Goal: Task Accomplishment & Management: Use online tool/utility

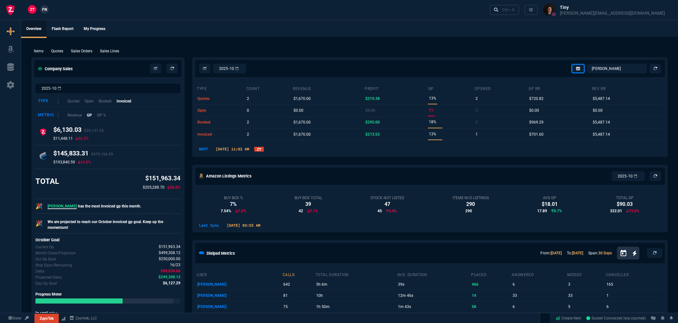
select select "8: NEPT"
click at [112, 50] on p "Sales Lines" at bounding box center [109, 51] width 19 height 6
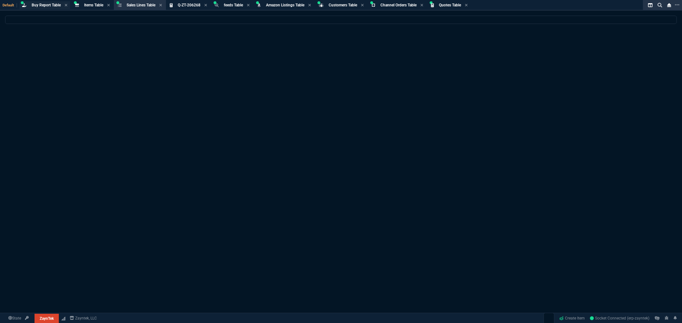
click at [51, 6] on span "Buy Report Table" at bounding box center [46, 5] width 29 height 4
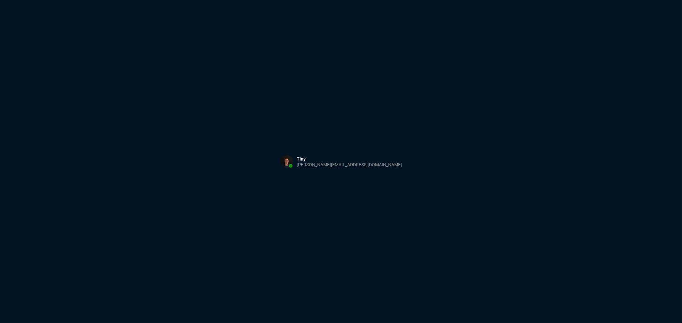
click at [233, 65] on div "Sign in with Microsoft" at bounding box center [341, 161] width 682 height 323
click at [210, 0] on html "Copy Next — ChatGPT Close" at bounding box center [341, 0] width 682 height 0
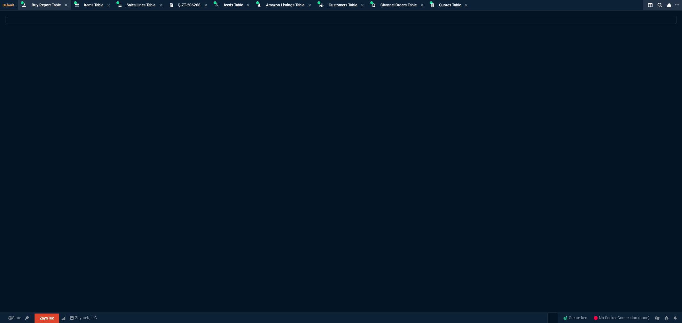
select select "8: NEPT"
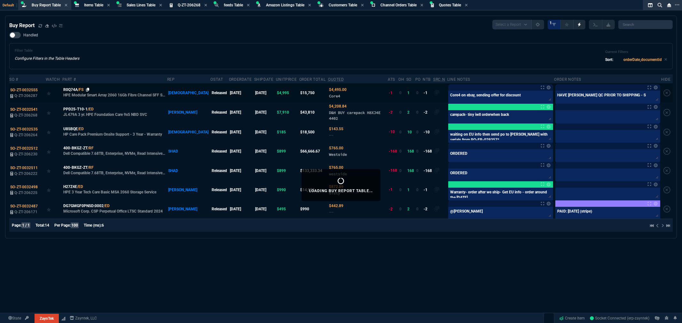
click at [89, 88] on icon at bounding box center [88, 90] width 4 height 4
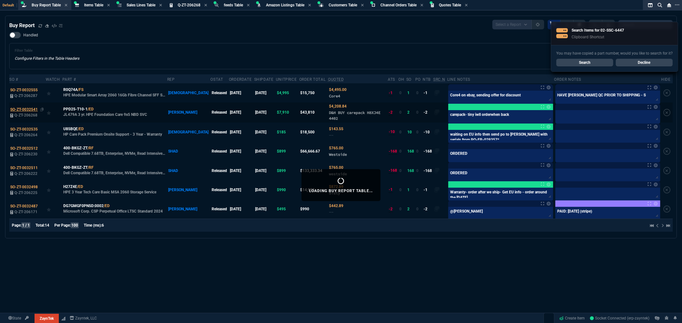
click at [31, 110] on span "SO-ZT-0032541" at bounding box center [23, 109] width 27 height 4
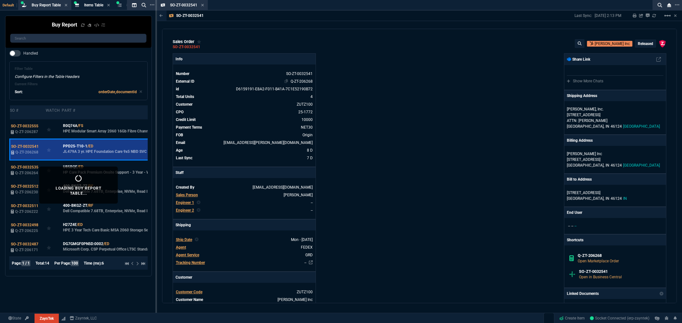
click at [292, 81] on link "Q-ZT-206268" at bounding box center [301, 81] width 22 height 4
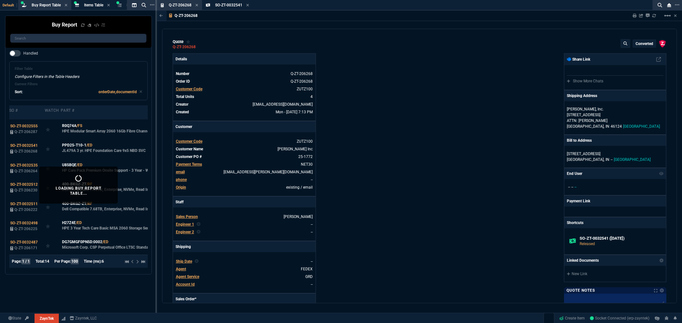
type input "56"
type input "7795"
type input "47"
type input "3701"
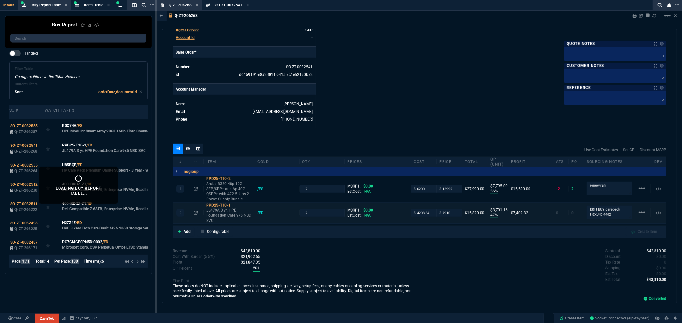
scroll to position [248, 0]
click at [601, 212] on textarea "D&H BUY carepack H8XJ4E 4402" at bounding box center [609, 210] width 46 height 13
drag, startPoint x: 598, startPoint y: 210, endPoint x: 585, endPoint y: 210, distance: 13.4
click at [586, 210] on textarea "D&H BUY carepack H8XJ4E 4402" at bounding box center [609, 211] width 46 height 18
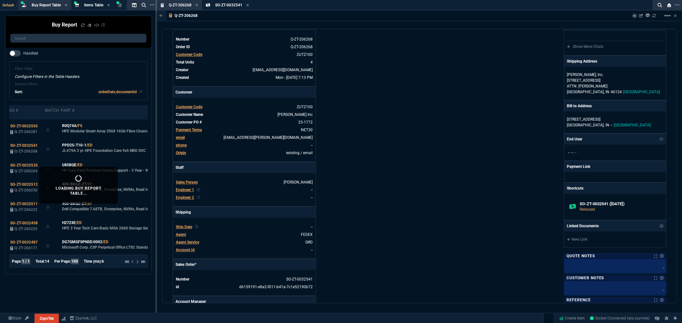
scroll to position [0, 0]
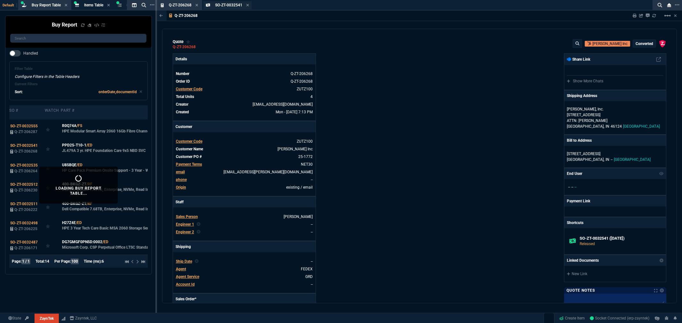
click at [235, 5] on span "SO-ZT-0032541" at bounding box center [228, 5] width 27 height 4
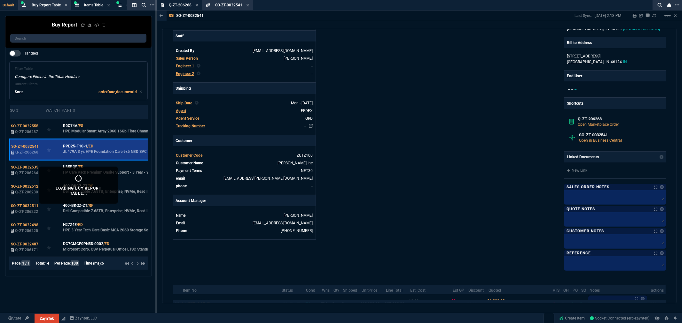
scroll to position [142, 0]
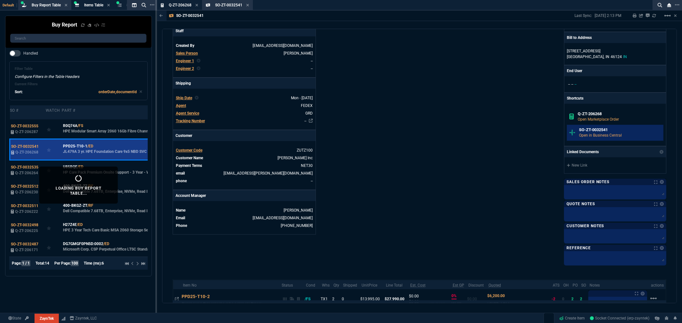
click at [589, 132] on h6 "SO-ZT-0032541" at bounding box center [620, 129] width 82 height 5
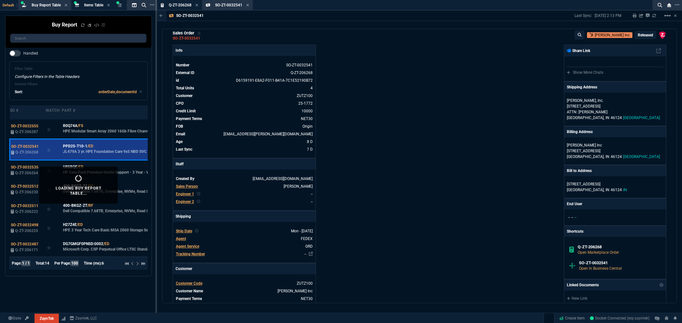
scroll to position [0, 0]
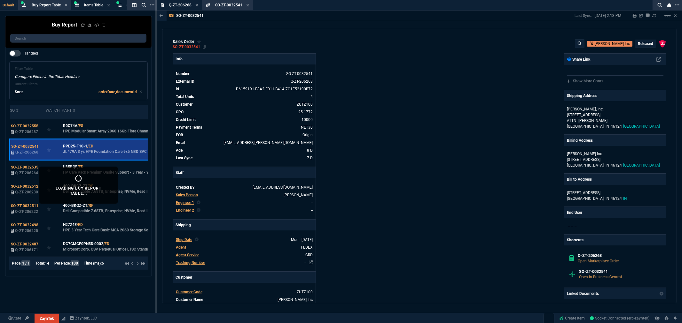
click at [192, 47] on div "SO-ZT-0032541" at bounding box center [186, 47] width 27 height 1
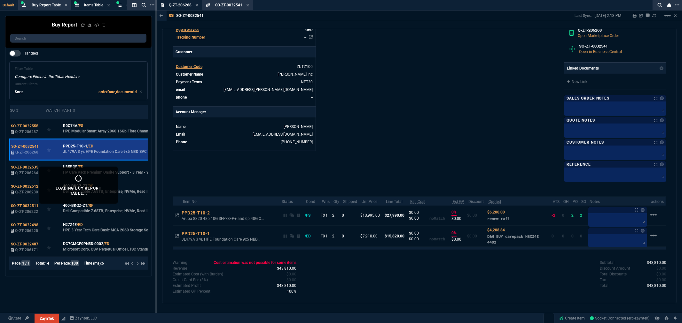
scroll to position [232, 0]
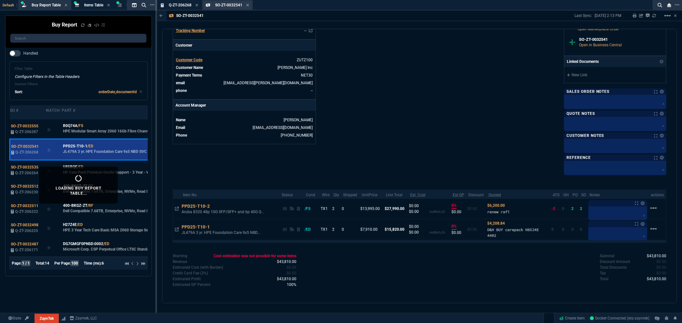
click at [230, 2] on div "SO-ZT-0032541 Sales Order" at bounding box center [227, 5] width 49 height 8
click at [176, 4] on span "Q-ZT-206268" at bounding box center [180, 5] width 23 height 4
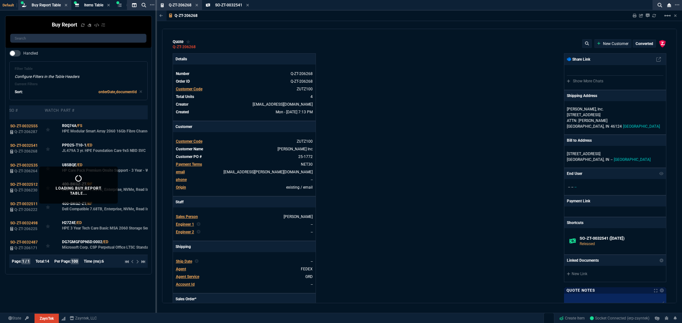
type input "56"
type input "7795"
type input "47"
type input "3701"
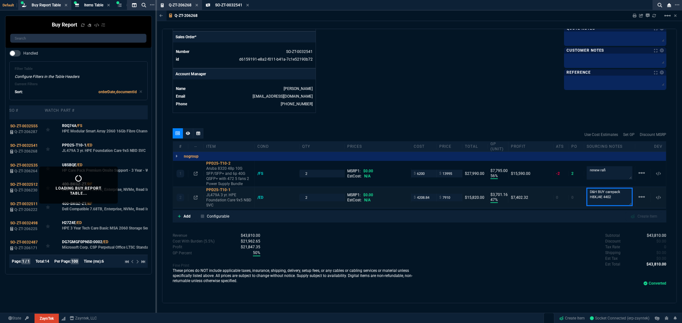
scroll to position [0, 0]
drag, startPoint x: 599, startPoint y: 200, endPoint x: 585, endPoint y: 198, distance: 13.9
click at [586, 198] on textarea "D&H BUY carepack H8XJ4E 4402" at bounding box center [609, 197] width 46 height 18
click at [591, 196] on textarea "D&H BUY carepack H8XJ4E 4402" at bounding box center [609, 197] width 46 height 18
drag, startPoint x: 598, startPoint y: 196, endPoint x: 583, endPoint y: 199, distance: 15.8
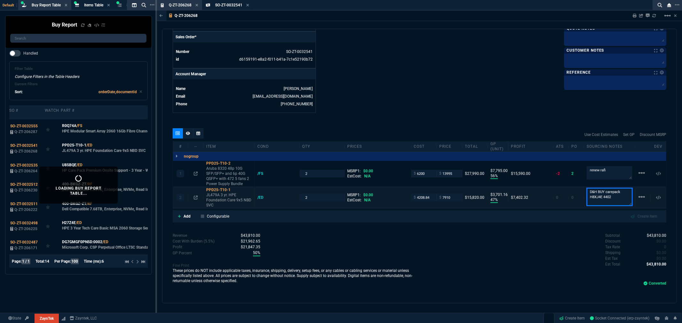
click at [586, 199] on textarea "D&H BUY carepack H8XJ4E 4402" at bounding box center [609, 197] width 46 height 18
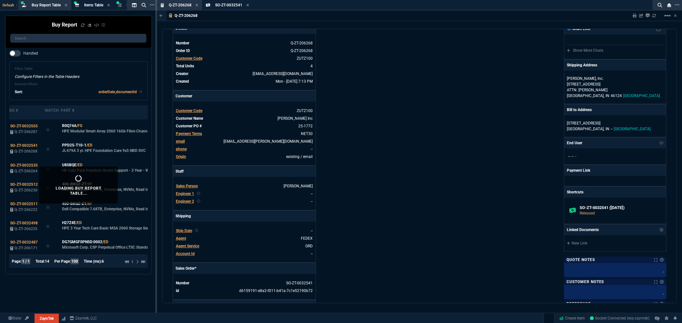
scroll to position [14, 0]
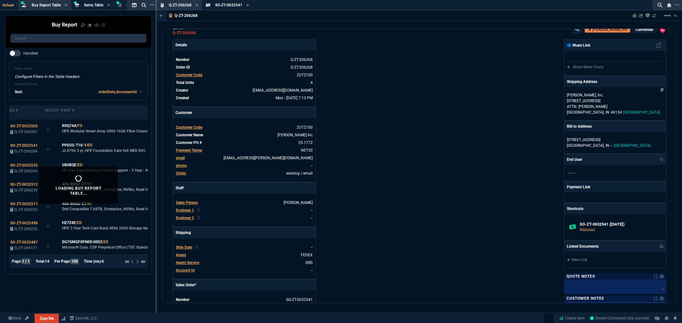
click at [599, 105] on p "ATTN: KIRK BOONE" at bounding box center [614, 107] width 96 height 6
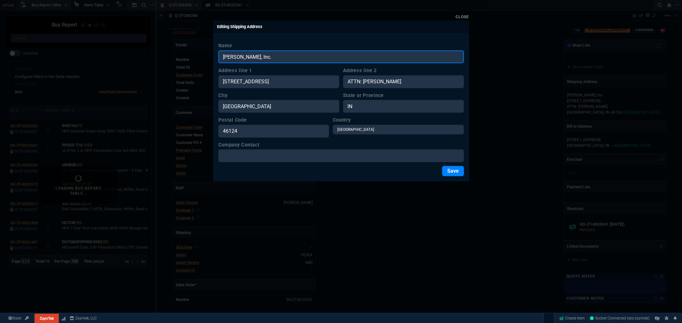
drag, startPoint x: 263, startPoint y: 56, endPoint x: 209, endPoint y: 56, distance: 53.7
click at [209, 56] on div "Close Editing Shipping Address Name Georg Utz, Inc. Address line 1 1400 North 2…" at bounding box center [341, 161] width 682 height 323
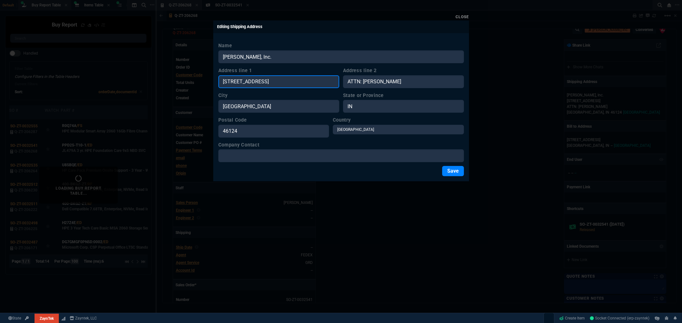
drag, startPoint x: 280, startPoint y: 85, endPoint x: 199, endPoint y: 82, distance: 80.9
click at [187, 82] on div "Close Editing Shipping Address Name Georg Utz, Inc. Address line 1 1400 North 2…" at bounding box center [341, 161] width 682 height 323
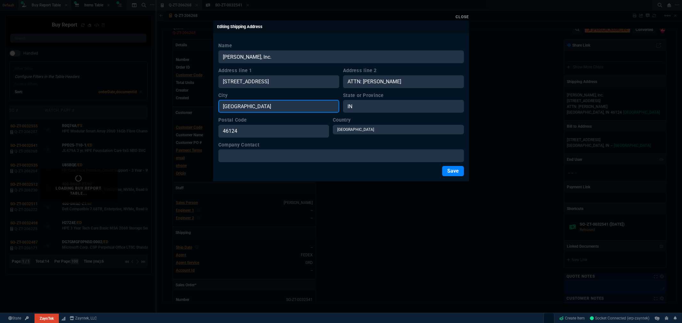
drag, startPoint x: 253, startPoint y: 106, endPoint x: 205, endPoint y: 100, distance: 47.7
click at [205, 100] on div "Close Editing Shipping Address Name Georg Utz, Inc. Address line 1 1400 North 2…" at bounding box center [341, 161] width 682 height 323
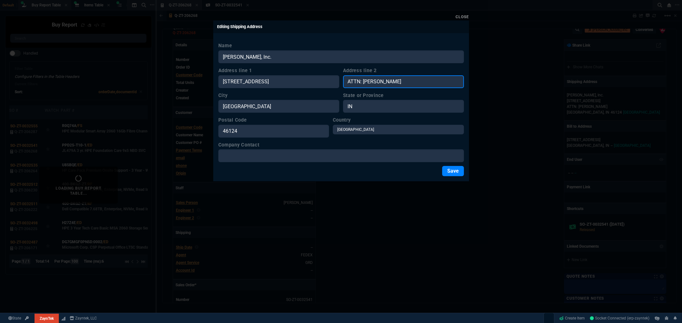
drag, startPoint x: 394, startPoint y: 84, endPoint x: 363, endPoint y: 83, distance: 31.0
click at [363, 83] on input "ATTN: KIRK BOONE" at bounding box center [403, 81] width 121 height 13
drag, startPoint x: 458, startPoint y: 15, endPoint x: 458, endPoint y: 56, distance: 40.9
click at [458, 15] on link "Close" at bounding box center [461, 17] width 13 height 4
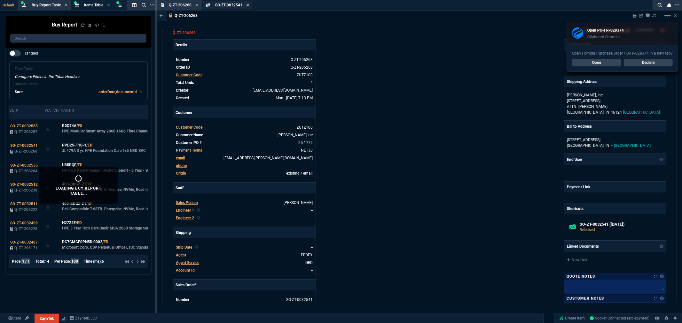
click at [248, 6] on icon at bounding box center [247, 5] width 3 height 4
click at [196, 2] on div "Q-ZT-206268 Quote" at bounding box center [179, 5] width 42 height 8
click at [196, 3] on icon at bounding box center [196, 5] width 3 height 4
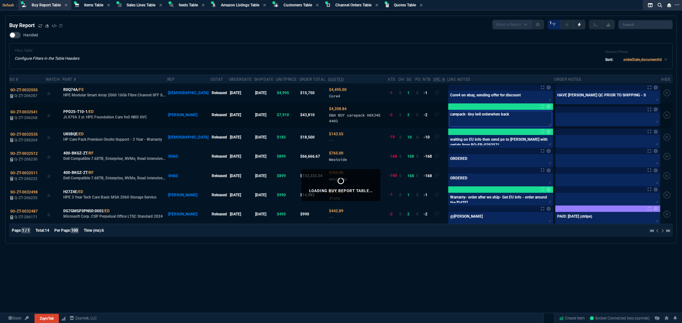
click at [506, 114] on textarea "carepack- tiny iwll orderwhen back" at bounding box center [500, 118] width 102 height 15
type textarea "carepack- tiny iwll orderwhen back"
paste textarea "PO-FR-029374*"
type textarea "carepack- tiny iwll orderwhen back PO-FR-029374*"
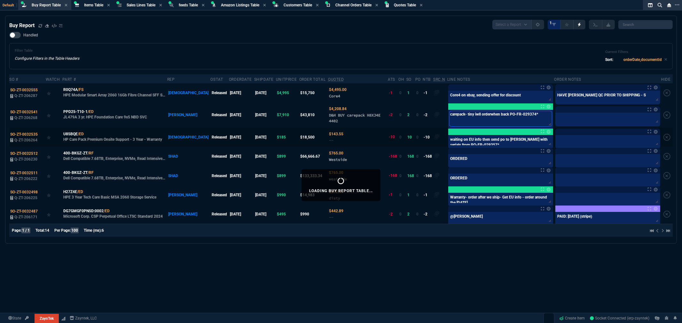
type textarea "carepack- tiny iwll orderwhen back PO-FR-029374*"
click at [482, 147] on tbody "SO-ZT-0032555 Q-ZT-206287 R0Q74A /FS HPE Modular Smart Array 2060 16Gb Fibre Ch…" at bounding box center [340, 153] width 663 height 141
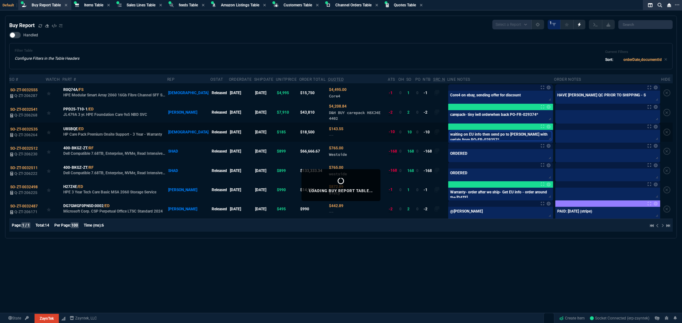
click at [483, 138] on textarea "waiting on EU info then send po to ingram with serials from PO-FR-029357*" at bounding box center [500, 136] width 102 height 10
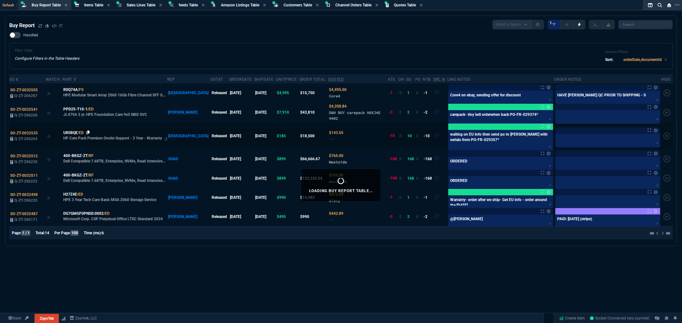
click at [89, 129] on td "U85BQE /ED HP Care Pack Premium Onsite Support - 3 Year - Warranty" at bounding box center [114, 136] width 105 height 27
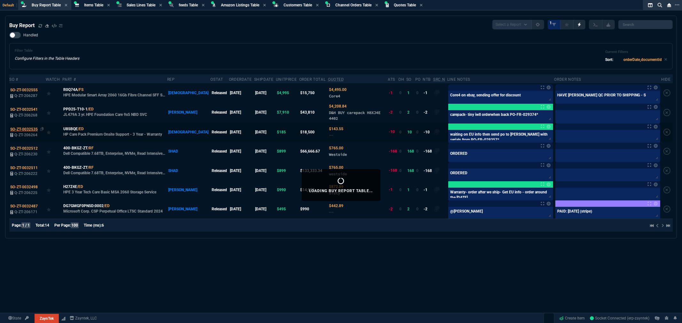
click at [29, 129] on span "SO-ZT-0032535" at bounding box center [23, 129] width 27 height 4
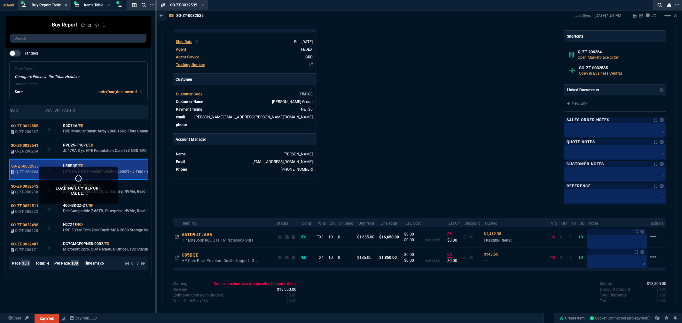
scroll to position [213, 0]
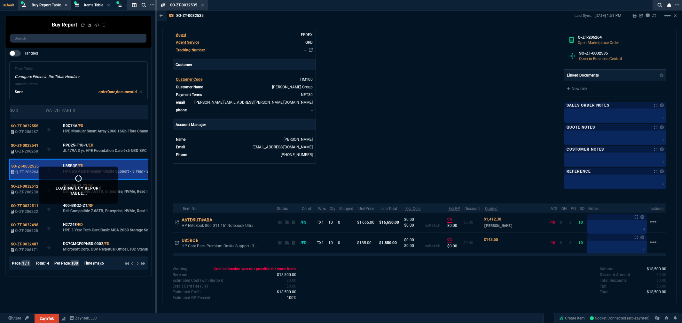
click at [225, 181] on div "Info Number SO-ZT-0032535 External ID Q-ZT-206264 id C4450344-70A0-F011-B41A-00…" at bounding box center [296, 14] width 247 height 347
click at [176, 222] on icon at bounding box center [177, 223] width 4 height 4
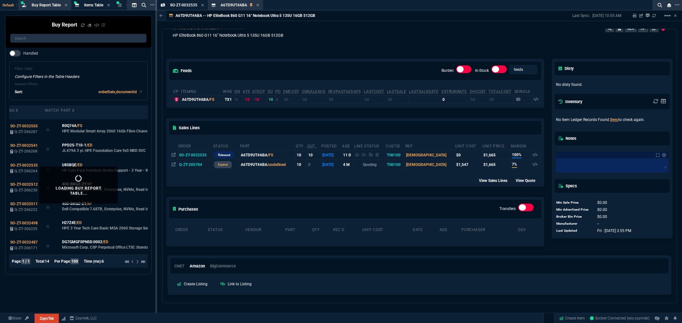
scroll to position [0, 0]
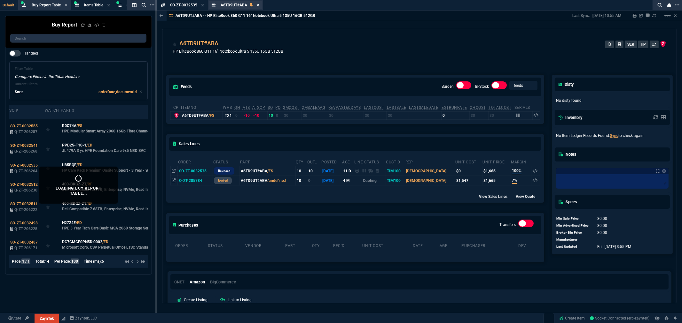
click at [258, 5] on icon at bounding box center [257, 5] width 3 height 4
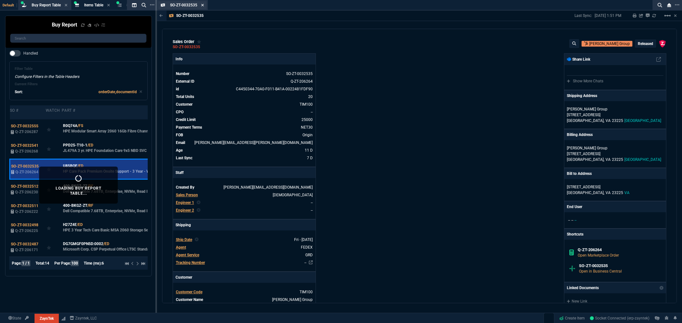
click at [202, 5] on icon at bounding box center [202, 5] width 3 height 4
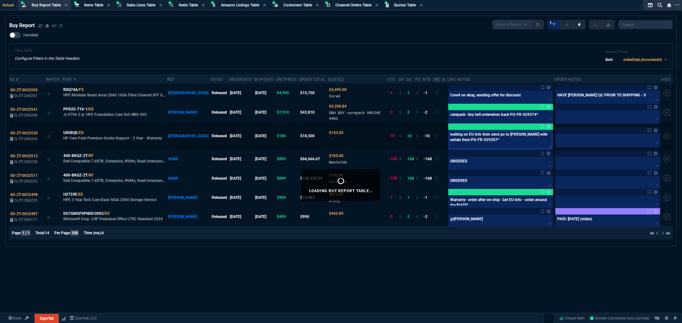
drag, startPoint x: 462, startPoint y: 139, endPoint x: 435, endPoint y: 140, distance: 26.5
click at [448, 140] on div "waiting on EU info then send po to ingram with serials from PO-FR-029357* waiti…" at bounding box center [500, 140] width 105 height 21
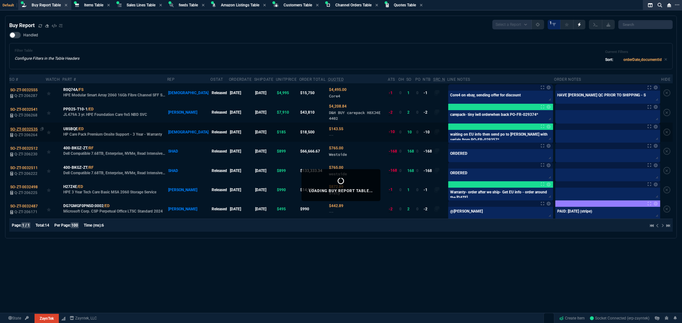
click at [27, 132] on td "SO-ZT-0032535 Q-ZT-206264" at bounding box center [27, 132] width 36 height 19
click at [32, 129] on span "SO-ZT-0032535" at bounding box center [23, 129] width 27 height 4
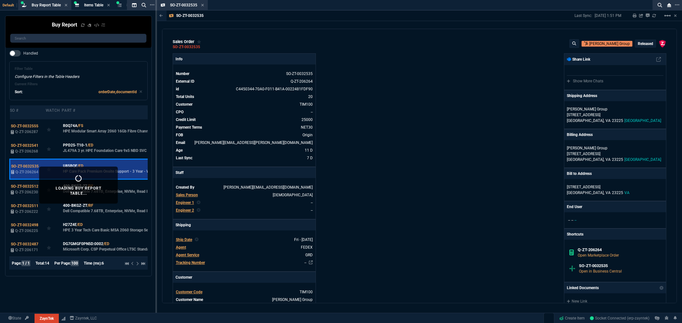
scroll to position [177, 0]
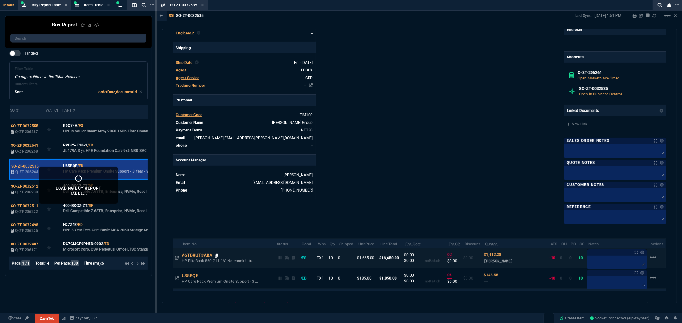
click at [218, 256] on icon at bounding box center [217, 256] width 4 height 4
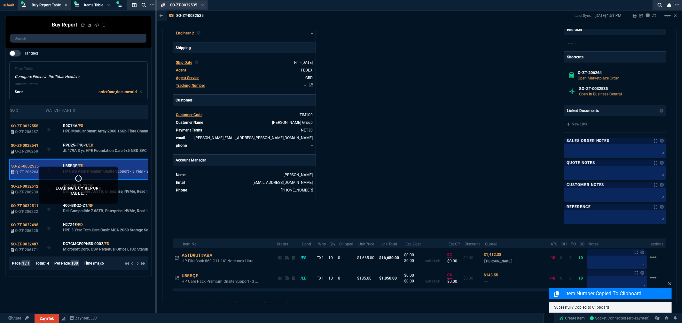
click at [200, 5] on div "SO-ZT-0032535 Sales Order" at bounding box center [187, 5] width 34 height 5
click at [203, 5] on icon at bounding box center [202, 5] width 3 height 3
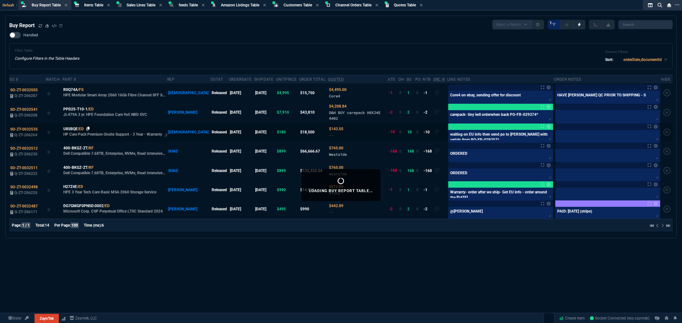
click at [90, 128] on icon at bounding box center [88, 129] width 4 height 4
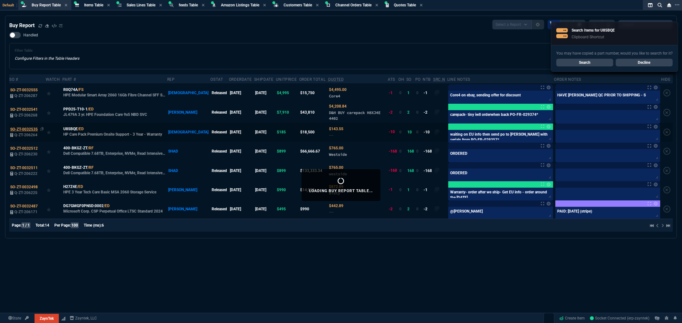
click at [31, 128] on span "SO-ZT-0032535" at bounding box center [23, 129] width 27 height 4
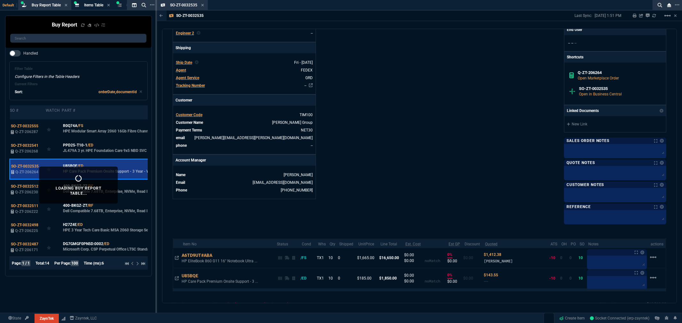
scroll to position [226, 0]
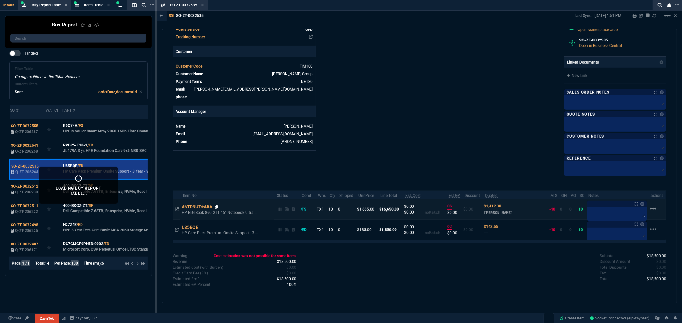
click at [217, 206] on icon at bounding box center [217, 207] width 4 height 4
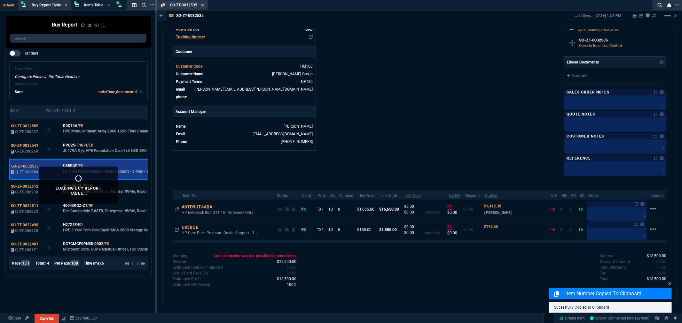
click at [201, 5] on icon at bounding box center [202, 5] width 3 height 4
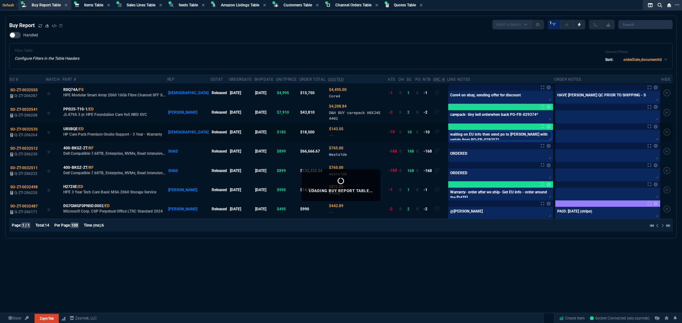
click at [488, 140] on textarea "waiting on EU info then send po to ingram with serials from PO-FR-029357*" at bounding box center [500, 136] width 102 height 10
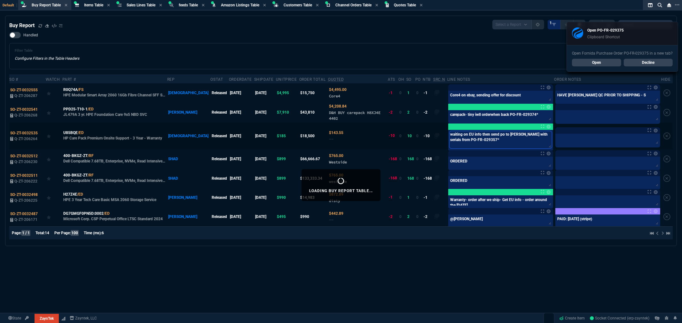
type textarea "waiting on EU info then send po to ingram with serials from PO-FR-029357*"
type textarea "waiting on EU info then send po to ingram with serials from PO-FR-029357* o"
type textarea "waiting on EU info then send po to ingram with serials from PO-FR-029357* or"
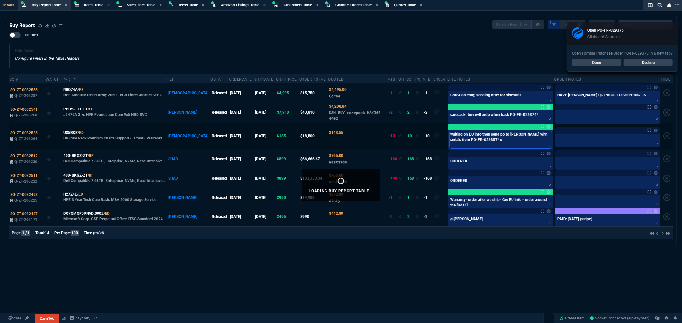
type textarea "waiting on EU info then send po to ingram with serials from PO-FR-029357* or"
type textarea "waiting on EU info then send po to ingram with serials from PO-FR-029357* ord"
type textarea "waiting on EU info then send po to ingram with serials from PO-FR-029357* orde"
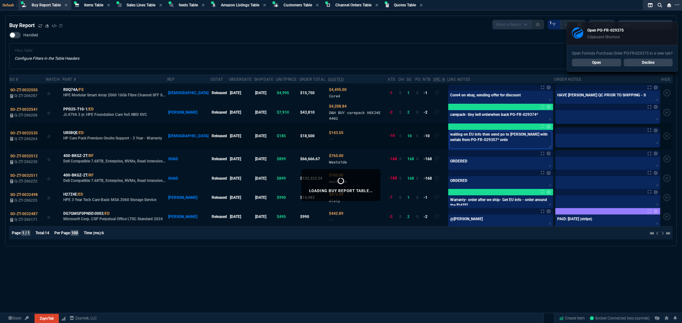
type textarea "waiting on EU info then send po to ingram with serials from PO-FR-029357* order"
type textarea "waiting on EU info then send po to ingram with serials from PO-FR-029357* ordere"
type textarea "waiting on EU info then send po to ingram with serials from PO-FR-029357* order…"
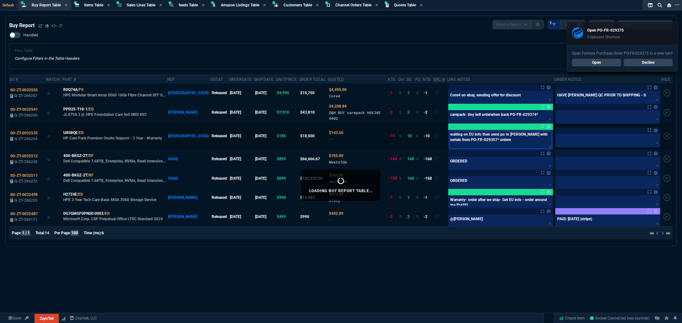
type textarea "waiting on EU info then send po to ingram with serials from PO-FR-029357* order…"
paste textarea "PO-FR-029375*"
type textarea "waiting on EU info then send po to ingram with serials from PO-FR-029357* order…"
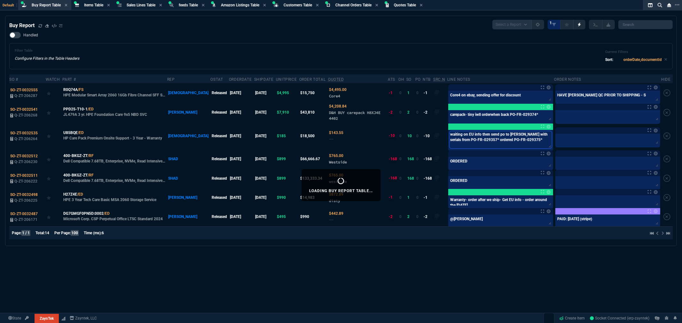
type textarea "waiting on EU info then send po to ingram with serials from PO-FR-029357* order…"
click at [167, 49] on div "Filter Table Configure Filters in the Table Headers Current Filters Sort: order…" at bounding box center [341, 56] width 652 height 15
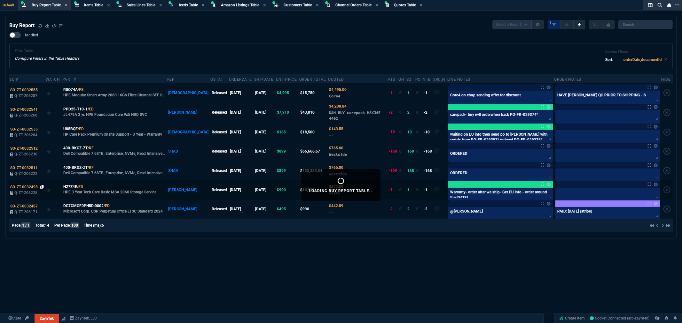
click at [42, 186] on icon at bounding box center [42, 187] width 4 height 4
click at [89, 187] on icon at bounding box center [88, 187] width 4 height 4
click at [395, 269] on div "Loading Buy Report Table... Buy Report Select a Report Not Purchased 1 Handled …" at bounding box center [341, 185] width 682 height 339
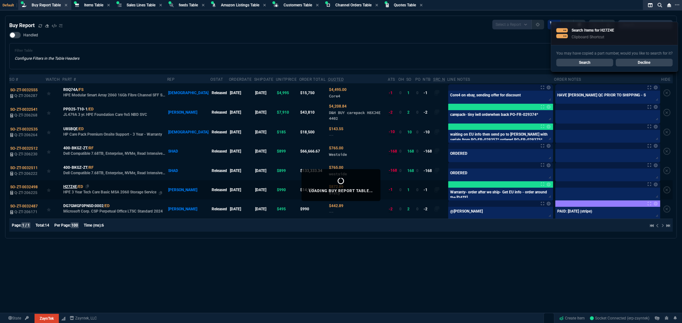
click at [71, 186] on span "H27Z4E" at bounding box center [70, 187] width 14 height 6
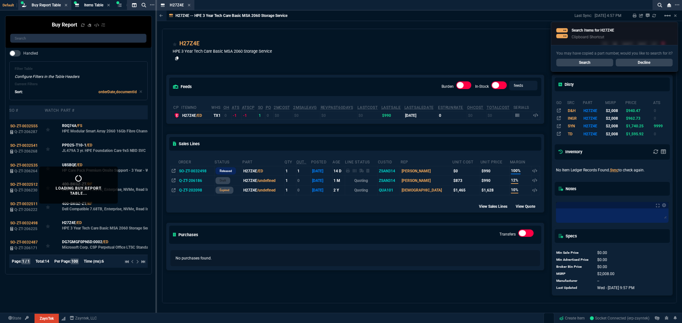
click at [176, 58] on icon at bounding box center [177, 59] width 4 height 4
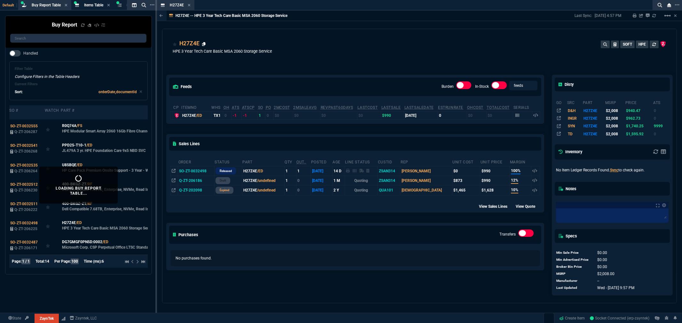
click at [204, 43] on icon at bounding box center [204, 44] width 4 height 4
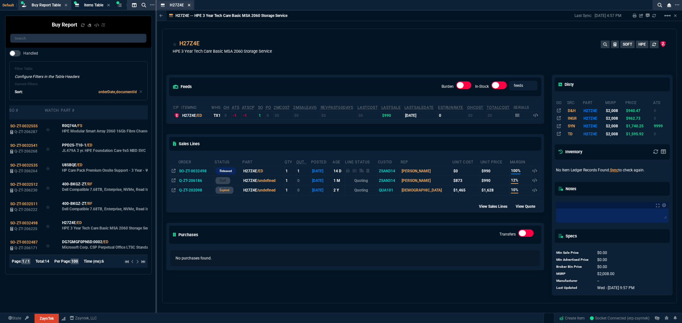
click at [188, 4] on icon at bounding box center [189, 5] width 3 height 4
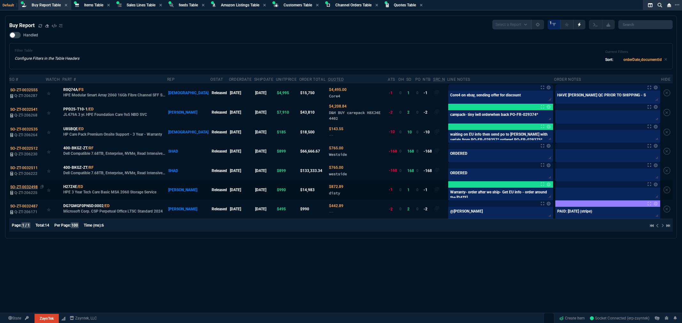
click at [26, 187] on span "SO-ZT-0032498" at bounding box center [23, 187] width 27 height 4
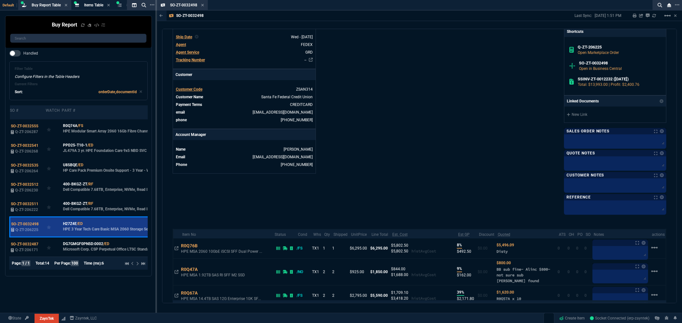
scroll to position [284, 0]
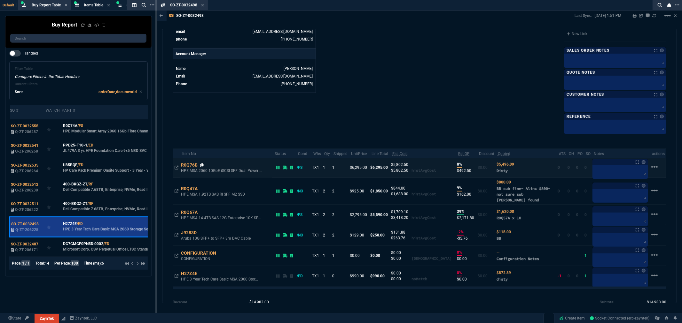
click at [202, 166] on icon at bounding box center [202, 166] width 4 height 4
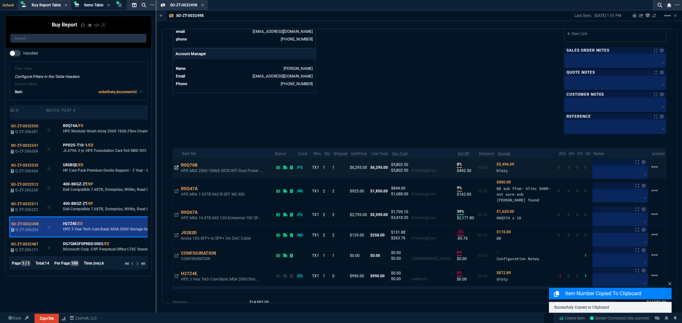
click at [175, 168] on icon at bounding box center [176, 168] width 4 height 4
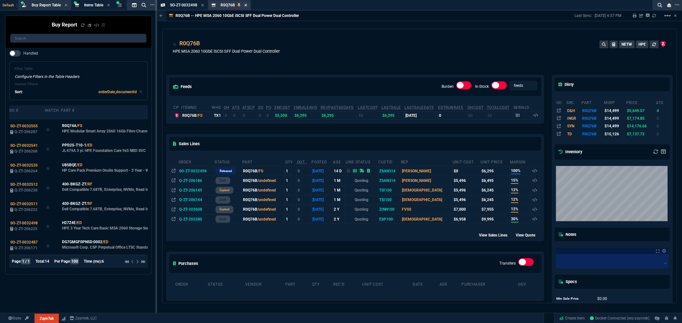
click at [246, 5] on icon at bounding box center [245, 5] width 3 height 3
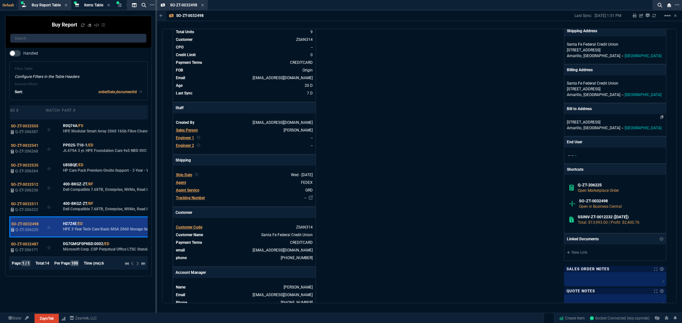
scroll to position [71, 0]
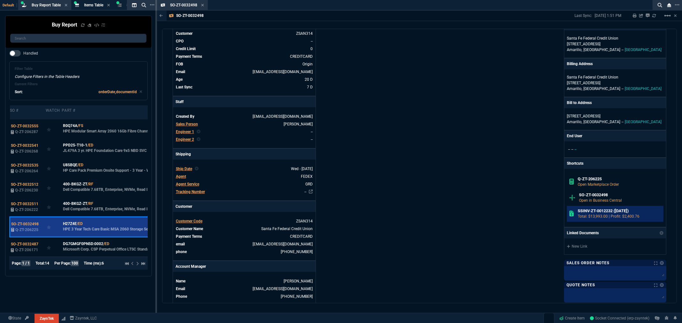
click at [595, 212] on h6 "SSINV-ZT-0012232 (9-25-25)" at bounding box center [618, 211] width 83 height 5
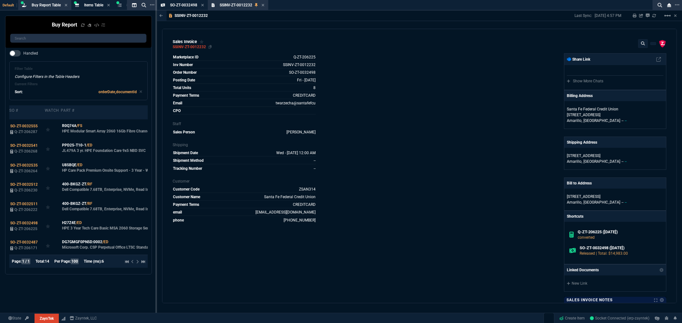
click at [197, 47] on div "SSINV-ZT-0012232" at bounding box center [189, 47] width 33 height 1
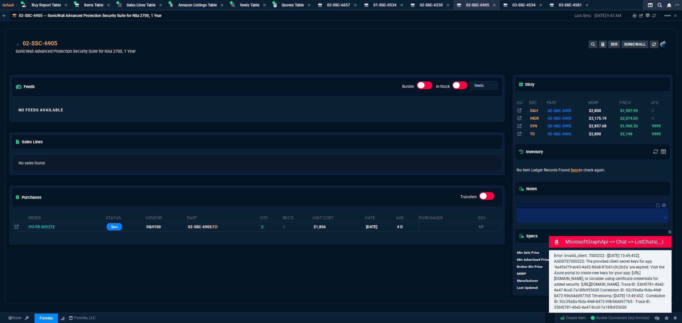
select select "8: NEPT"
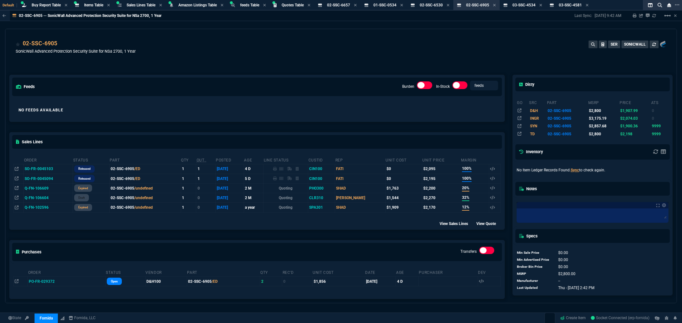
click at [288, 35] on div "02-SSC-6905 SonicWall Advanced Protection Security Suite for NSa 2700, 1 Year S…" at bounding box center [340, 48] width 671 height 38
click at [36, 4] on span "Buy Report Table" at bounding box center [46, 5] width 29 height 4
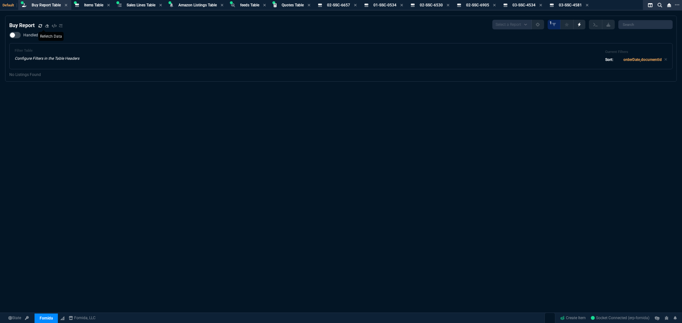
click at [40, 25] on icon at bounding box center [40, 26] width 4 height 4
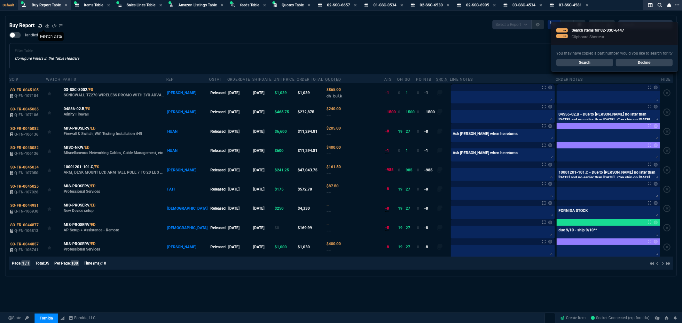
click at [164, 42] on div "Handled Filter Table Configure Filters in the Table Headers Current Filters Sor…" at bounding box center [340, 50] width 663 height 37
click at [584, 62] on link "Search" at bounding box center [584, 63] width 57 height 8
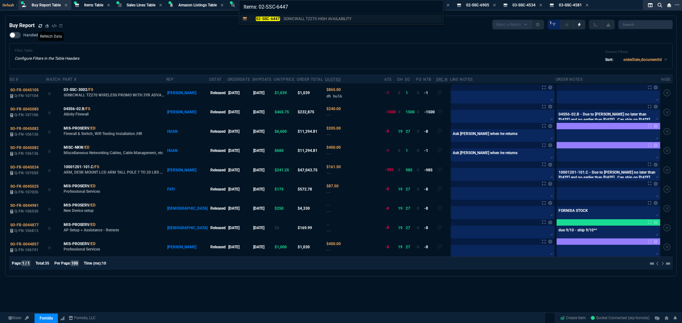
click at [263, 17] on mark "02-SSC-6447" at bounding box center [268, 19] width 24 height 4
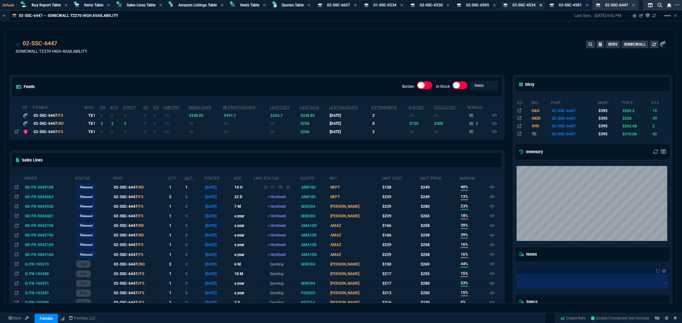
click at [542, 4] on icon at bounding box center [540, 5] width 3 height 4
click at [542, 4] on icon at bounding box center [540, 5] width 3 height 3
click at [496, 3] on icon at bounding box center [494, 5] width 3 height 4
click at [495, 4] on icon at bounding box center [494, 5] width 3 height 3
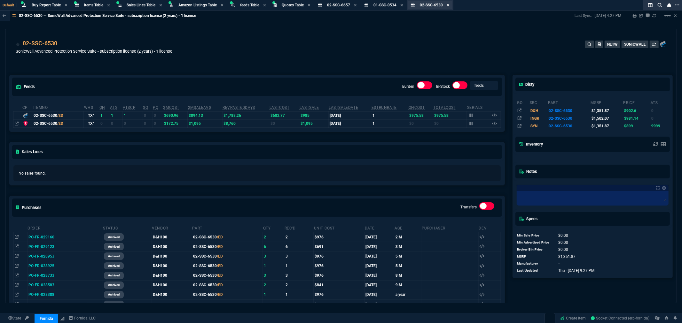
click at [449, 5] on icon at bounding box center [447, 5] width 3 height 4
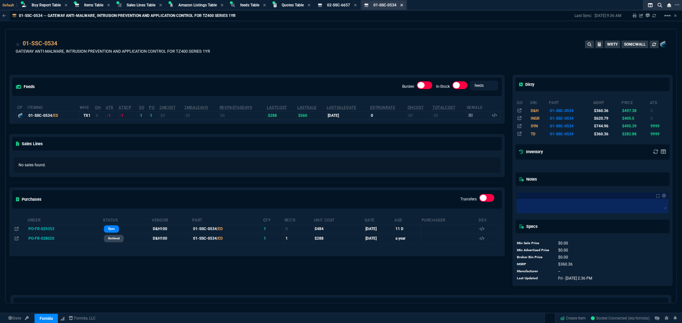
click at [403, 4] on icon at bounding box center [401, 5] width 3 height 4
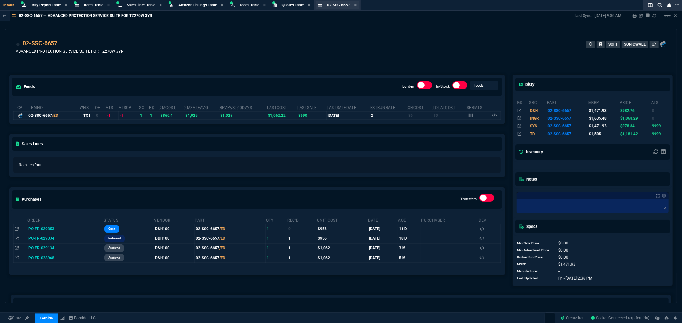
click at [356, 5] on icon at bounding box center [355, 5] width 3 height 3
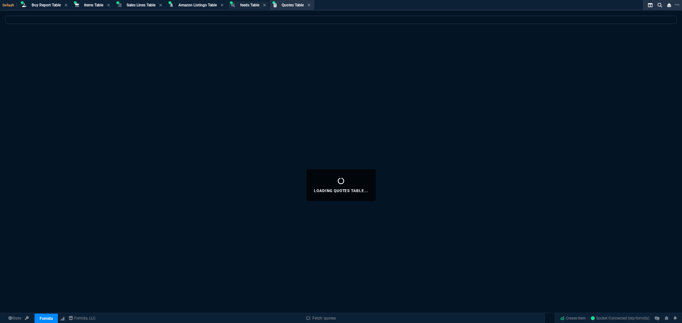
select select
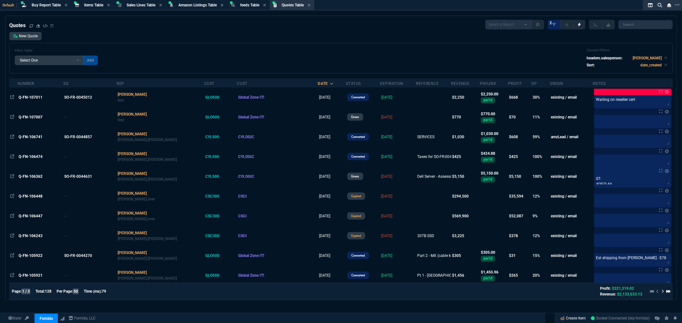
click at [578, 320] on link "Create Item" at bounding box center [573, 319] width 31 height 10
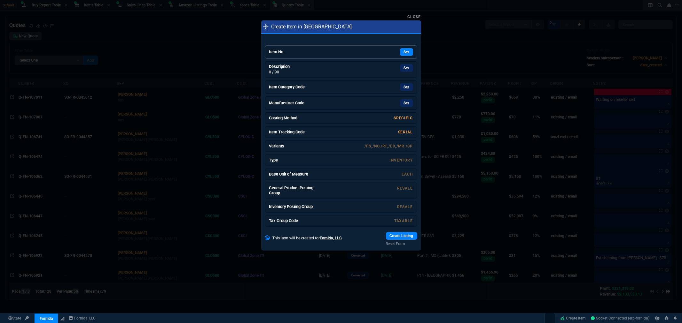
click at [328, 51] on div "Set" at bounding box center [365, 52] width 96 height 8
drag, startPoint x: 341, startPoint y: 64, endPoint x: 373, endPoint y: 40, distance: 40.5
click at [341, 64] on div "Set" at bounding box center [365, 66] width 96 height 8
click at [406, 86] on link "Set" at bounding box center [406, 86] width 13 height 8
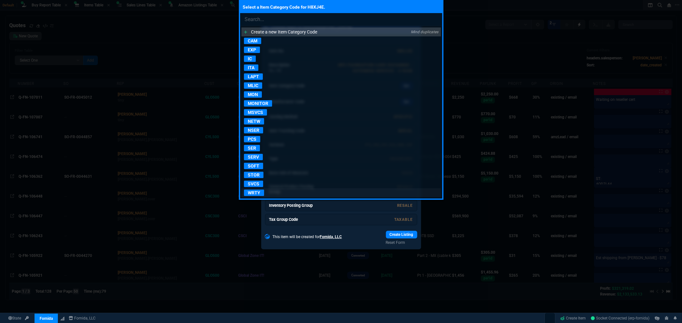
click at [258, 194] on p "WRTY" at bounding box center [254, 193] width 20 height 6
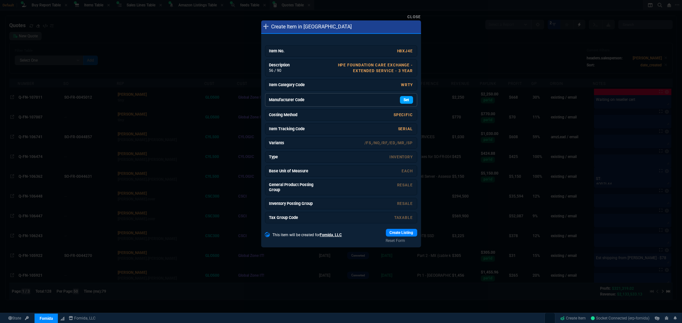
click at [403, 100] on link "Set" at bounding box center [406, 100] width 13 height 8
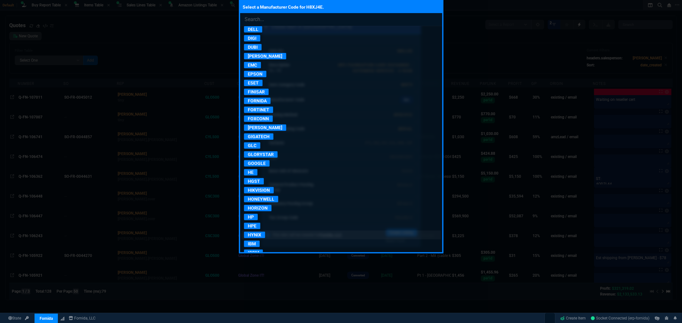
scroll to position [390, 0]
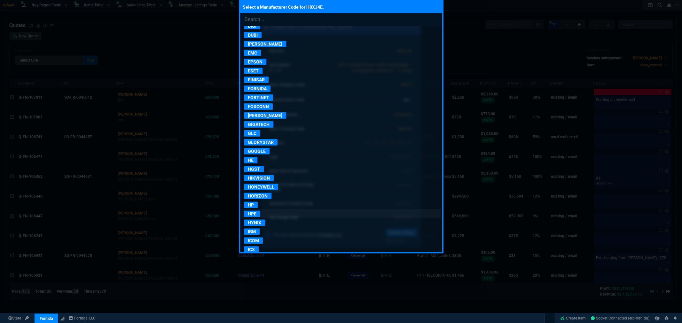
click at [253, 217] on p "HPE" at bounding box center [252, 214] width 16 height 6
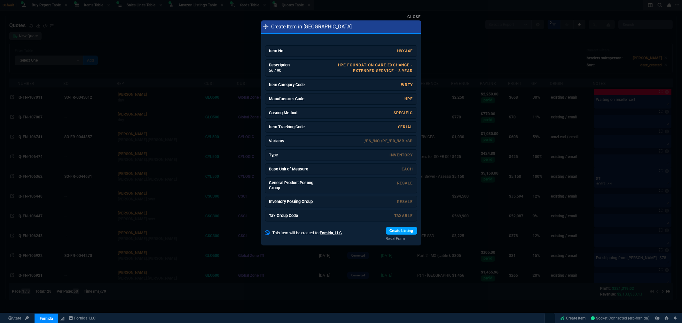
click at [397, 233] on link "Create Listing" at bounding box center [401, 231] width 31 height 8
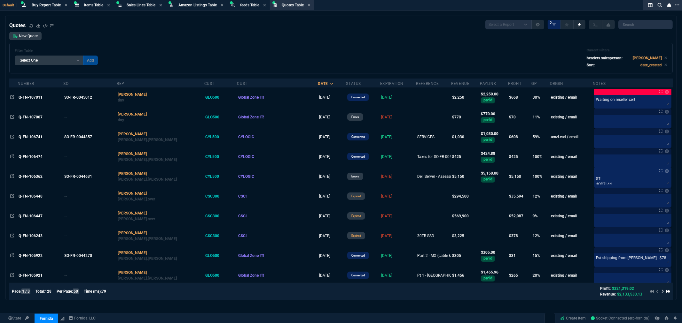
click at [207, 34] on div "New Quote Filter Table Select One Add Filter () creator (creator) Cust (headers…" at bounding box center [340, 53] width 663 height 42
click at [94, 3] on span "Items Table" at bounding box center [93, 5] width 19 height 4
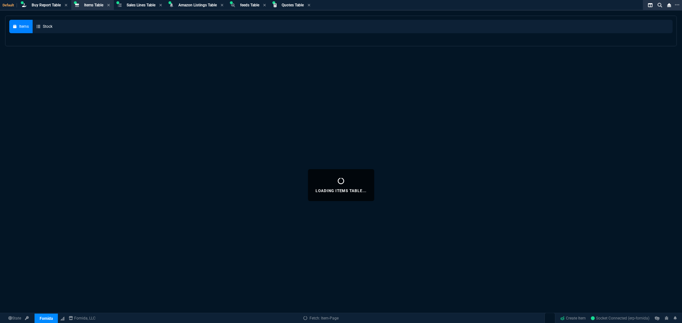
select select
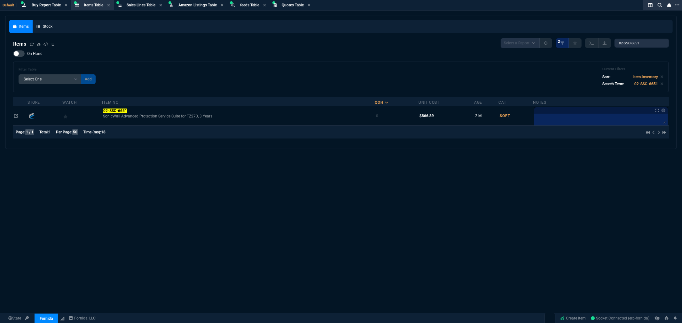
click at [320, 58] on div "On Hand Filter Table Select One Add Filter () Age () Cat (item.ItemCategoryCode…" at bounding box center [340, 71] width 655 height 42
click at [89, 5] on span "Items Table" at bounding box center [93, 5] width 19 height 4
drag, startPoint x: 623, startPoint y: 41, endPoint x: 528, endPoint y: 32, distance: 95.3
click at [539, 33] on div "Items Stock Items Select a Report NEW QUERY 2 02-SSC-6651 On Hand Filter Table …" at bounding box center [340, 82] width 663 height 125
paste input "A6TD9UT#ABA"
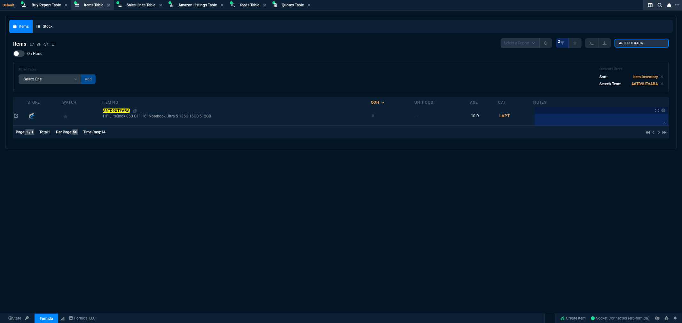
type input "A6TD9UT#ABA"
click at [109, 109] on mark "A6TD9UT#ABA" at bounding box center [116, 111] width 27 height 4
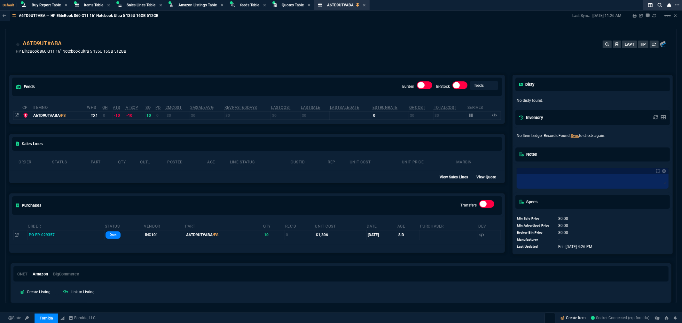
click at [579, 318] on link "Create Item" at bounding box center [573, 319] width 31 height 10
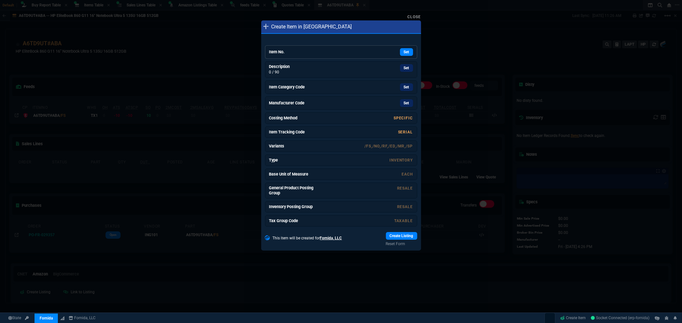
click at [319, 51] on div "Set" at bounding box center [365, 52] width 96 height 8
click at [409, 65] on link "Set" at bounding box center [406, 66] width 13 height 8
click at [400, 86] on link "Set" at bounding box center [406, 86] width 13 height 8
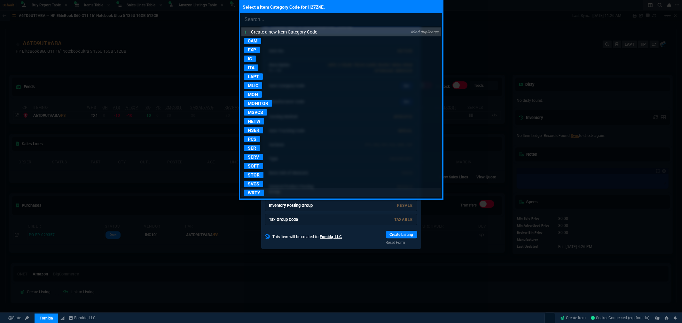
click at [258, 195] on p "WRTY" at bounding box center [254, 193] width 20 height 6
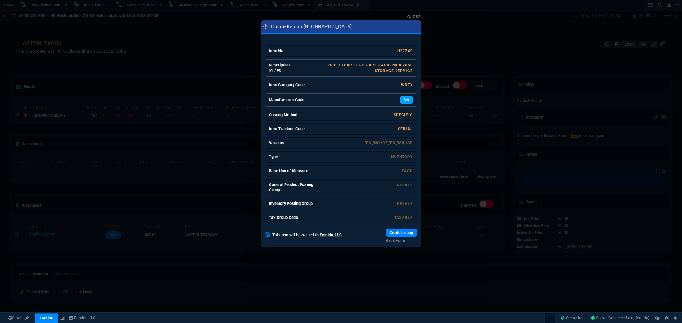
click at [400, 100] on link "Set" at bounding box center [406, 100] width 13 height 8
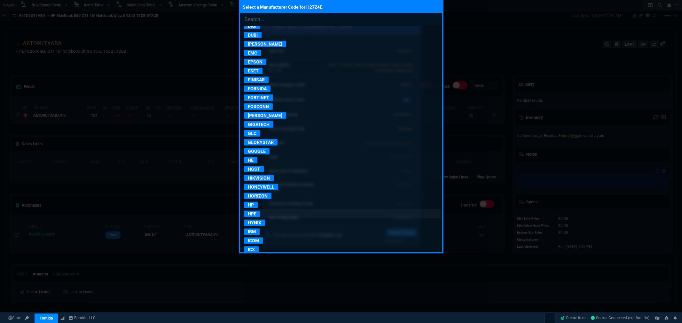
click at [251, 217] on p "HPE" at bounding box center [252, 214] width 16 height 6
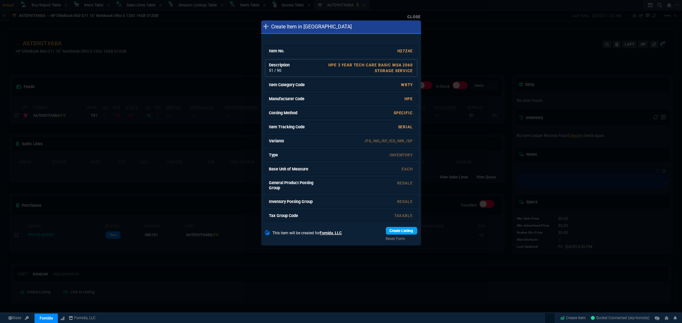
click at [403, 231] on link "Create Listing" at bounding box center [401, 231] width 31 height 8
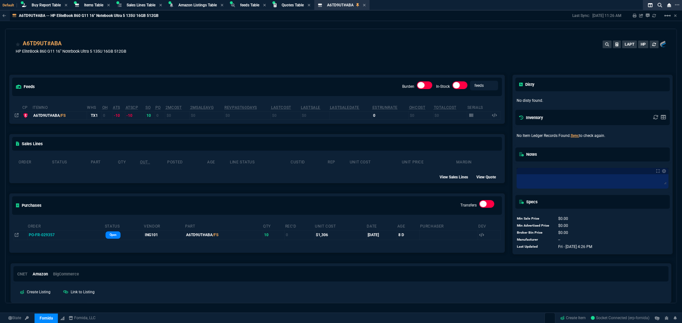
click at [194, 47] on div "A6TD9UT#ABA HP EliteBook 860 G11 16" Notebook Ultra 5 135U 16GB 512GB LAPT HP" at bounding box center [341, 50] width 650 height 23
click at [525, 288] on div "Create Listing Link to Listing" at bounding box center [341, 292] width 652 height 8
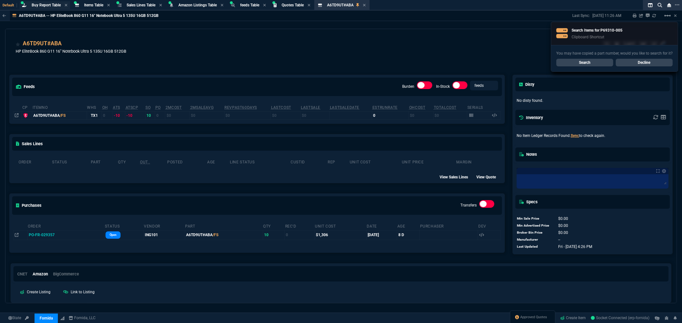
click at [39, 4] on span "Buy Report Table" at bounding box center [46, 5] width 29 height 4
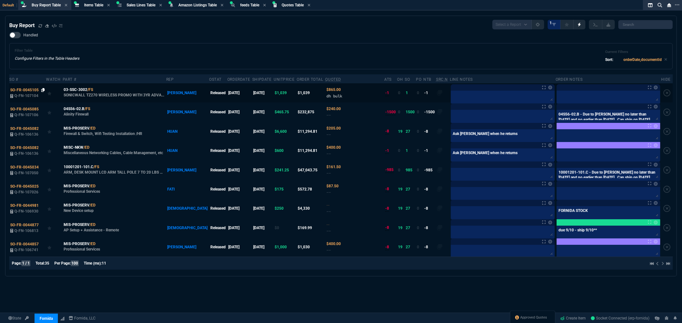
click at [42, 88] on icon at bounding box center [43, 90] width 4 height 4
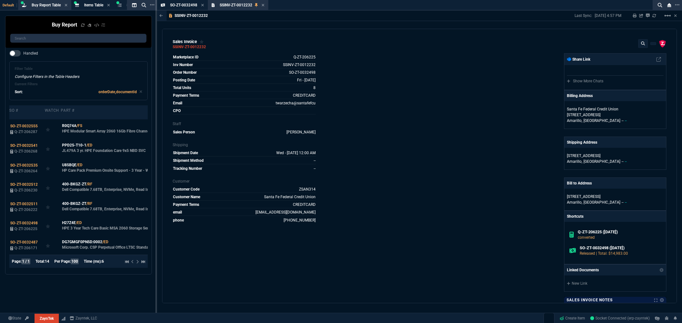
select select "8: NEPT"
click at [262, 4] on icon at bounding box center [262, 5] width 3 height 4
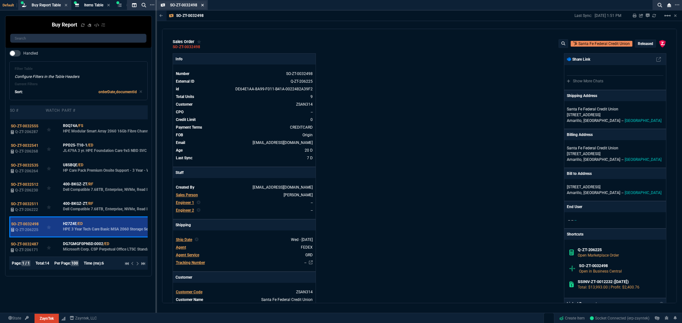
click at [204, 6] on icon at bounding box center [202, 5] width 3 height 4
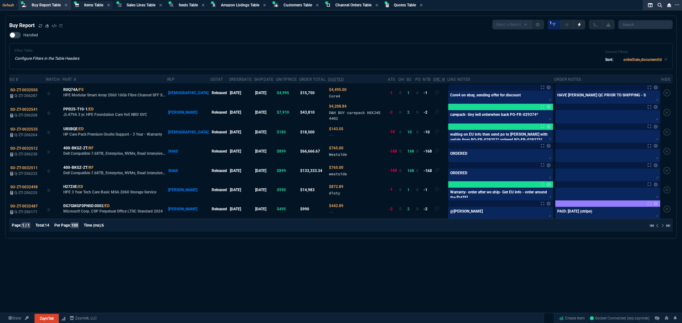
click at [89, 6] on span "Items Table" at bounding box center [93, 5] width 19 height 4
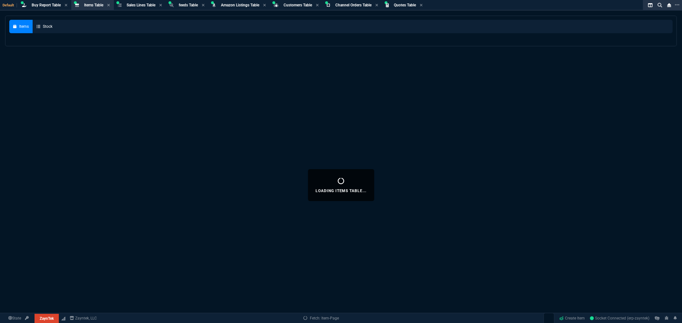
select select
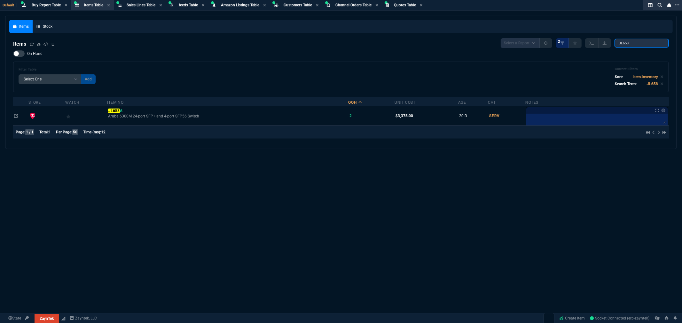
drag, startPoint x: 623, startPoint y: 42, endPoint x: 586, endPoint y: 41, distance: 37.4
click at [586, 41] on div "Select a Report NEW QUERY 2 JL658" at bounding box center [584, 43] width 168 height 10
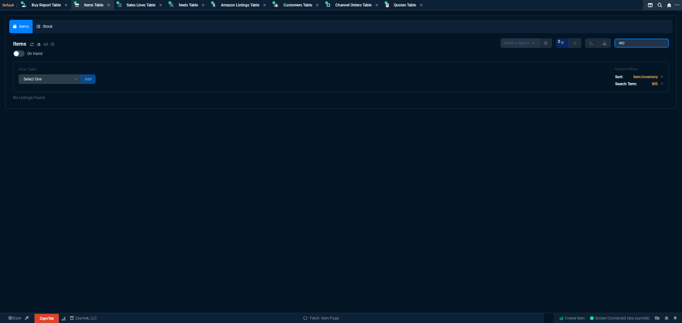
type input "W"
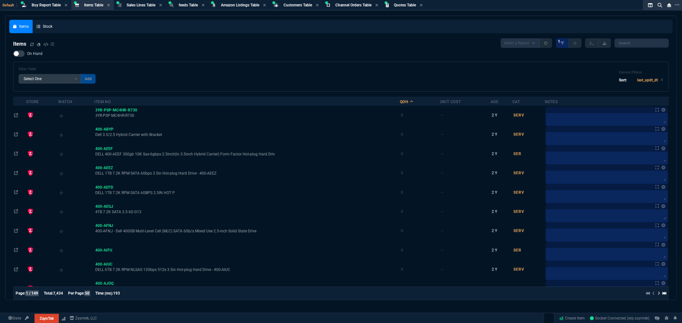
drag, startPoint x: 189, startPoint y: 35, endPoint x: 175, endPoint y: 34, distance: 13.8
click at [644, 43] on input "search" at bounding box center [641, 43] width 54 height 9
paste input "WD22TB4"
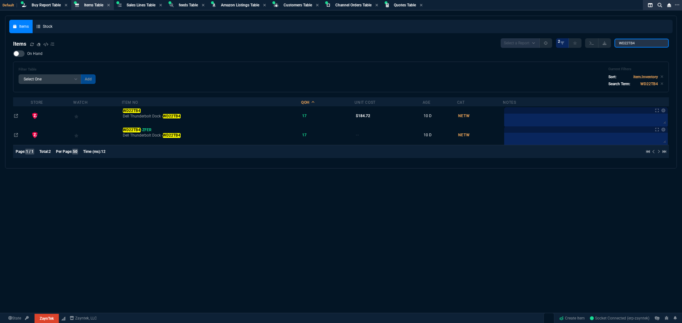
type input "WD22TB4"
click at [356, 47] on div "Items Select a Report NEW QUERY 2 WD22TB4" at bounding box center [340, 43] width 655 height 10
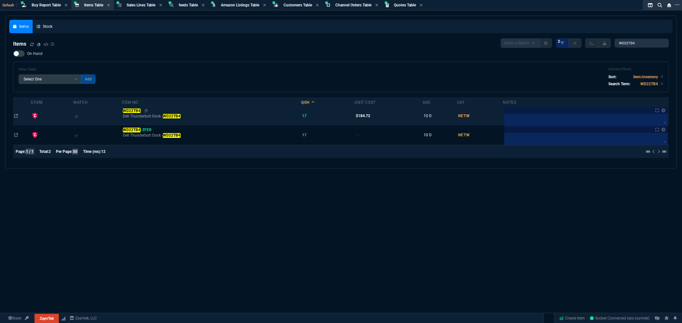
click at [139, 110] on mark "WD22TB4" at bounding box center [132, 111] width 18 height 4
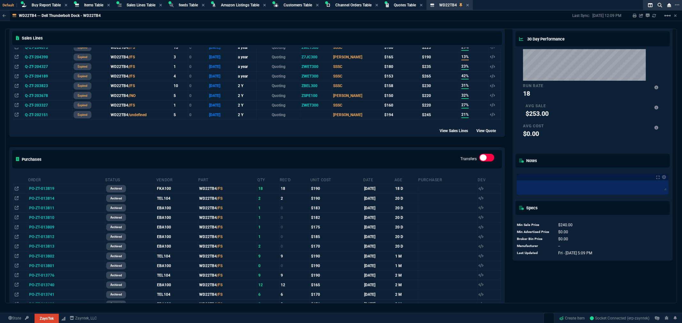
scroll to position [213, 0]
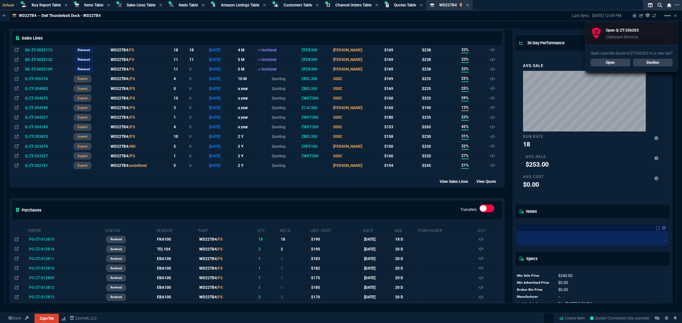
click at [610, 65] on link "Open" at bounding box center [610, 63] width 40 height 8
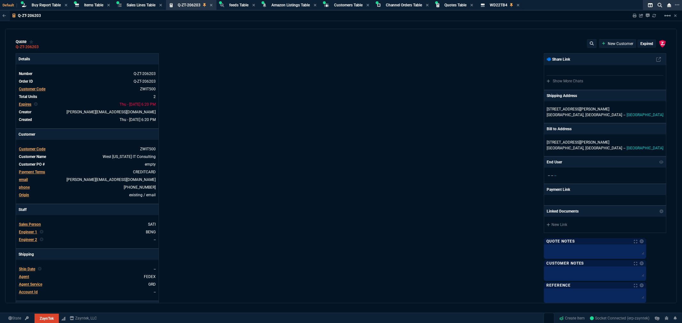
type input "28"
type input "2273"
type input "0"
type input "70"
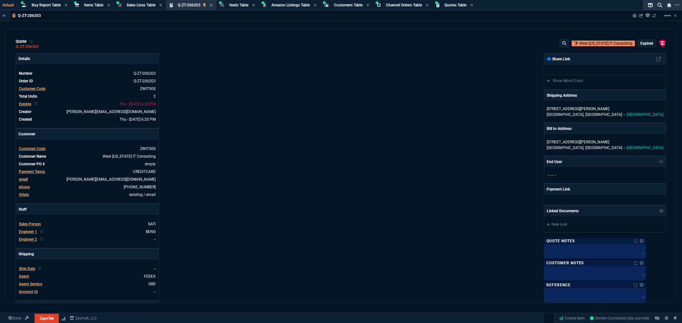
scroll to position [0, 0]
click at [381, 58] on div "ZaynTek, LLC 2609 Technology Dr Suite 200 Plano, TX 75074 Share Link Show More …" at bounding box center [503, 218] width 325 height 330
drag, startPoint x: 212, startPoint y: 4, endPoint x: 219, endPoint y: 10, distance: 8.7
click at [212, 4] on icon at bounding box center [211, 5] width 3 height 4
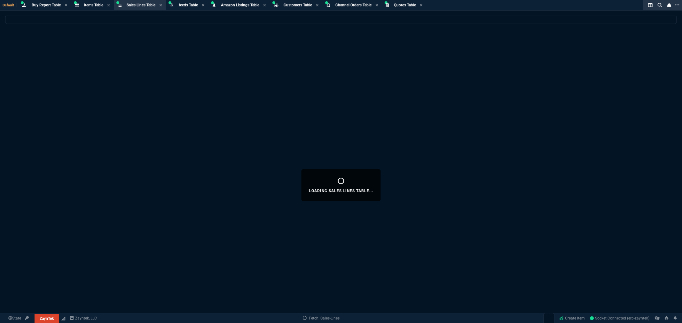
click at [363, 64] on div "Loading Sales Lines Table..." at bounding box center [341, 185] width 682 height 339
select select
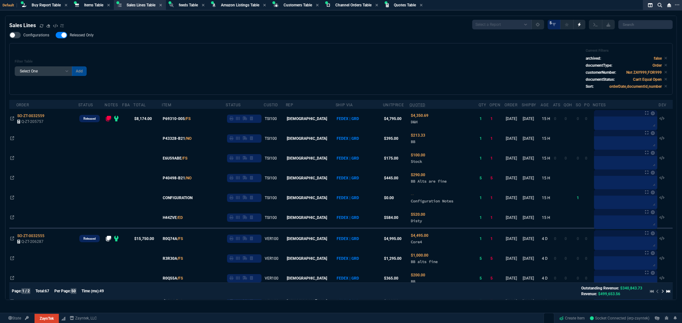
click at [243, 67] on div "Filter Table Select One Add Filter () Age () ATS () Cond (itemVariantCode) Cust…" at bounding box center [341, 69] width 652 height 41
click at [45, 4] on span "Buy Report Table" at bounding box center [46, 5] width 29 height 4
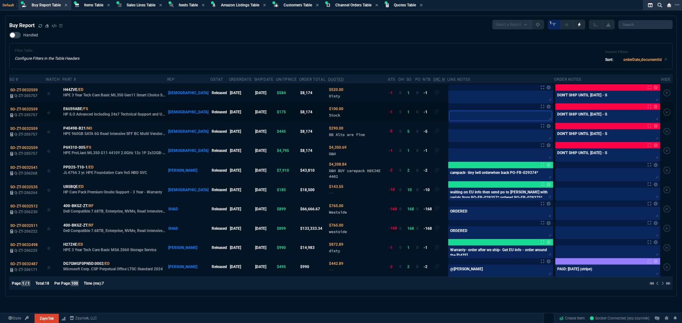
click at [454, 116] on textarea at bounding box center [500, 116] width 102 height 10
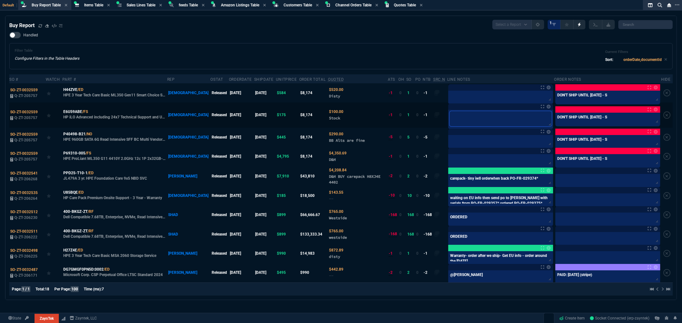
type textarea "u"
type textarea "us"
type textarea "use"
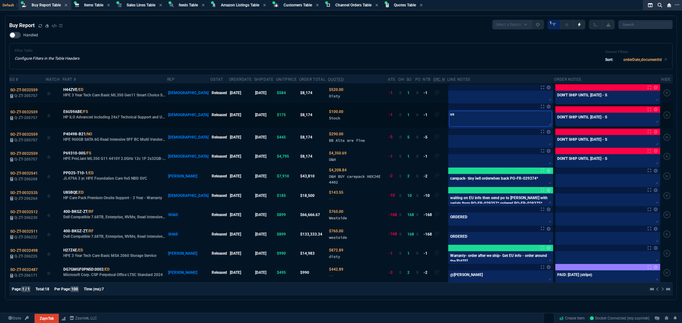
type textarea "use"
type textarea "use s"
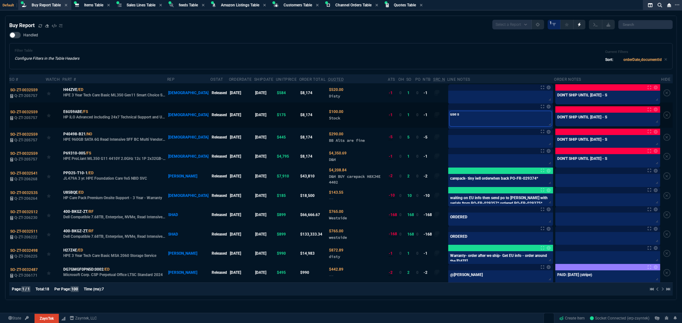
type textarea "use so"
type textarea "use sot"
type textarea "use sotc"
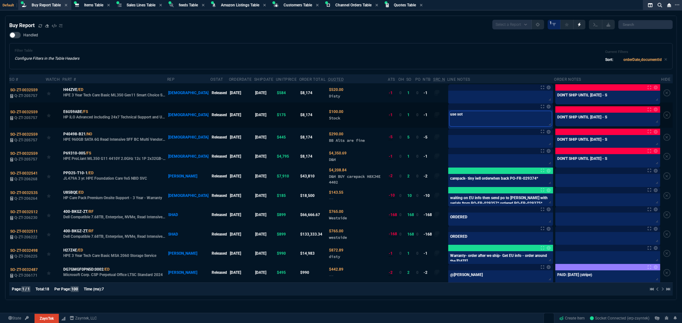
type textarea "use sotc"
type textarea "use sotck"
type textarea "use sotc"
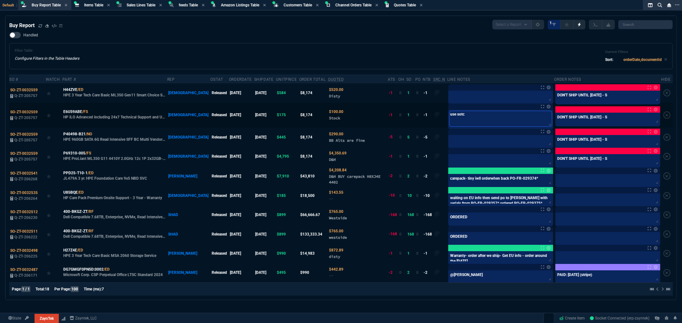
type textarea "use sot"
type textarea "use so"
type textarea "use s"
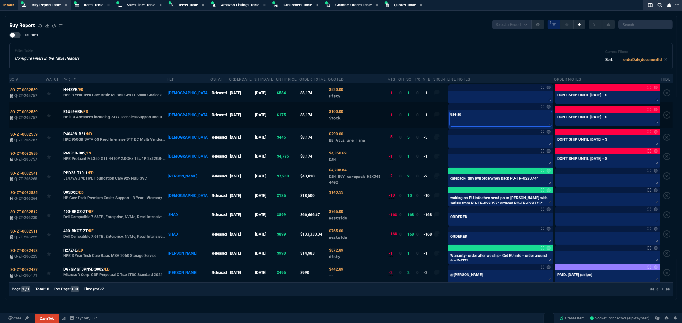
type textarea "use s"
type textarea "use st"
type textarea "use sto"
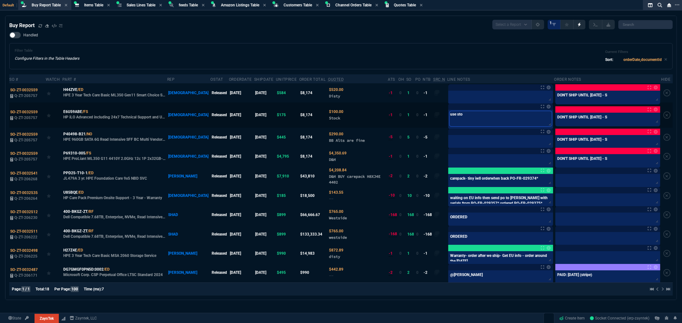
type textarea "use stoc"
type textarea "use stock"
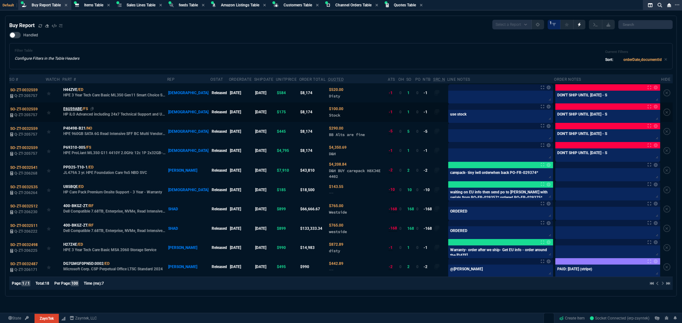
click at [68, 111] on span "E6U59ABE" at bounding box center [72, 109] width 19 height 6
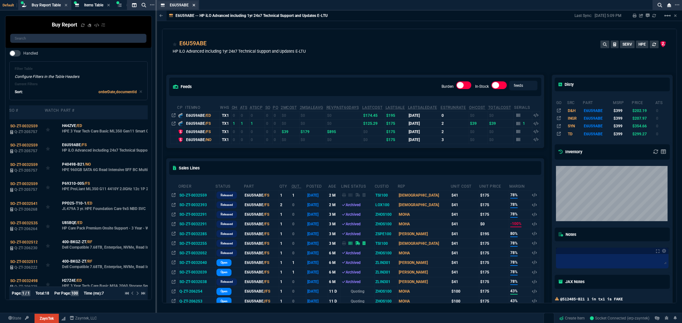
click at [194, 4] on icon at bounding box center [193, 5] width 3 height 4
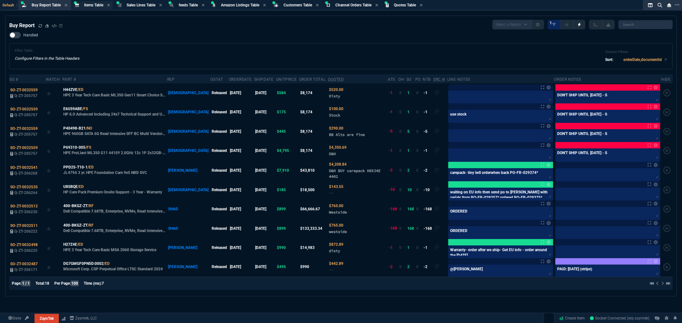
click at [93, 5] on span "Items Table" at bounding box center [93, 5] width 19 height 4
select select
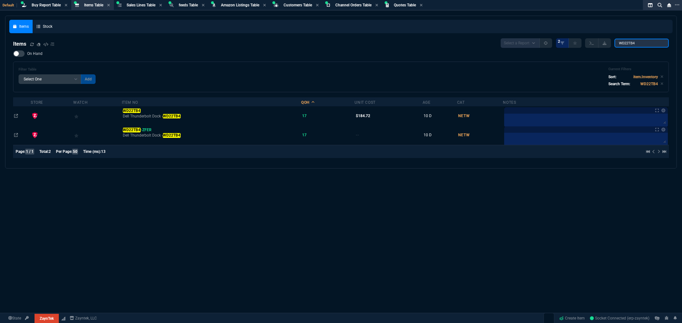
drag, startPoint x: 575, startPoint y: 35, endPoint x: 560, endPoint y: 34, distance: 15.5
click at [563, 35] on nx-fornida-items-table "Items Select a Report NEW QUERY 2 WD22TB4 On Hand Filter Table Select One Add F…" at bounding box center [340, 100] width 663 height 130
type input "512485"
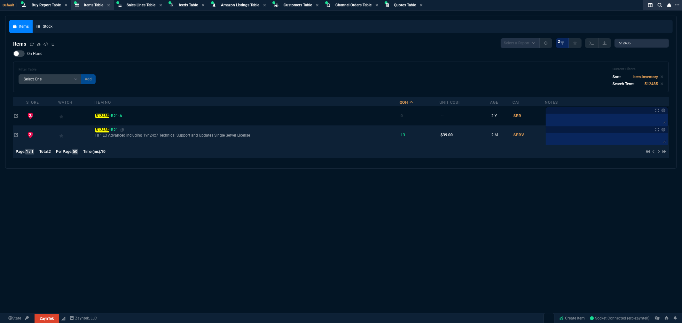
click at [104, 128] on mark "512485" at bounding box center [102, 130] width 14 height 4
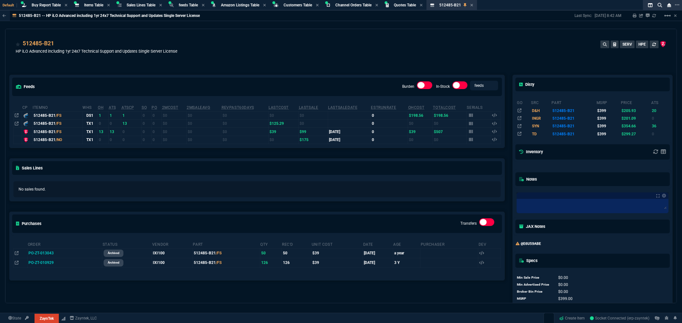
click at [203, 58] on div "512485-B21 HP iLO Advanced including 1yr 24x7 Technical Support and Updates Sin…" at bounding box center [341, 50] width 650 height 23
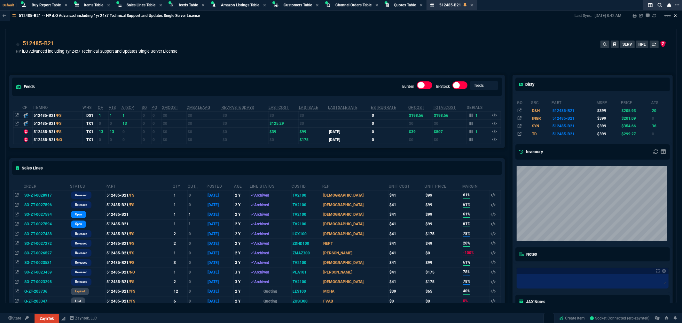
click at [674, 14] on icon at bounding box center [675, 16] width 3 height 4
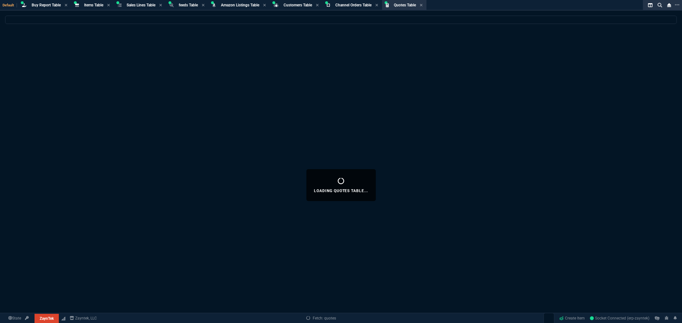
select select
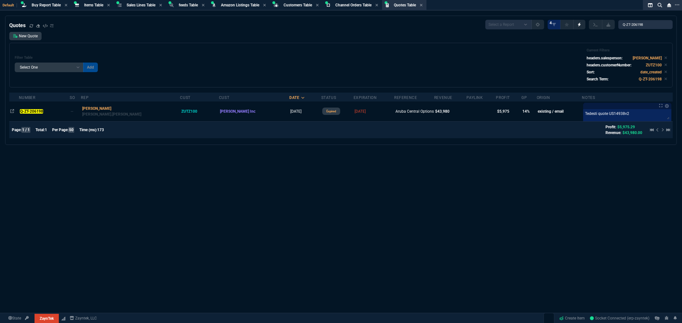
click at [208, 50] on div "Filter Table Select One Add Filter () creator (creator) Cust (headers.customerN…" at bounding box center [341, 65] width 652 height 34
drag, startPoint x: 44, startPoint y: 2, endPoint x: 46, endPoint y: 5, distance: 3.5
click at [44, 2] on div "Buy Report Table Buy Report" at bounding box center [44, 5] width 50 height 8
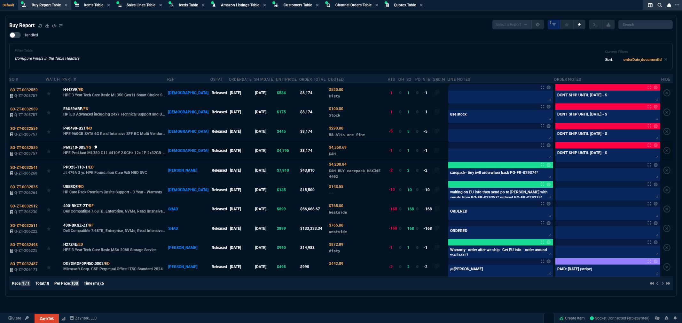
click at [97, 147] on icon at bounding box center [96, 148] width 4 height 4
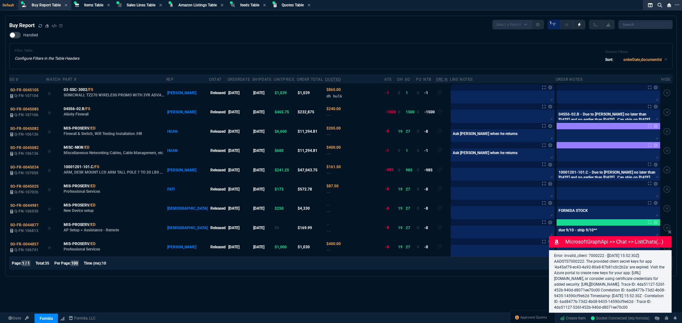
select select "8: NEPT"
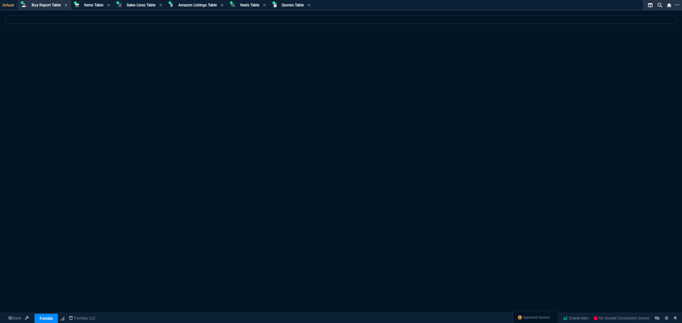
select select "8: NEPT"
